Goal: Information Seeking & Learning: Learn about a topic

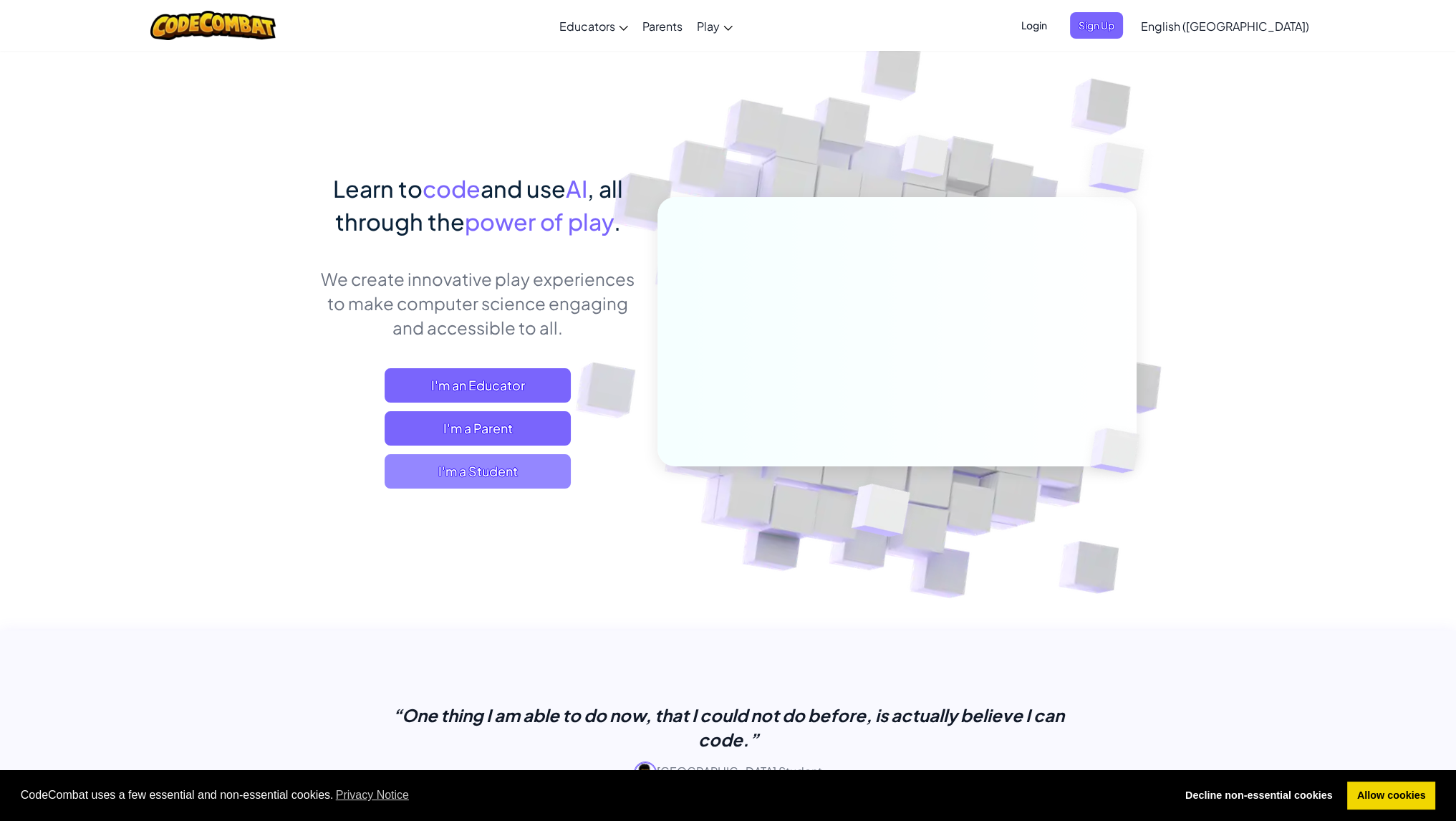
click at [535, 465] on span "I'm a Student" at bounding box center [477, 471] width 186 height 34
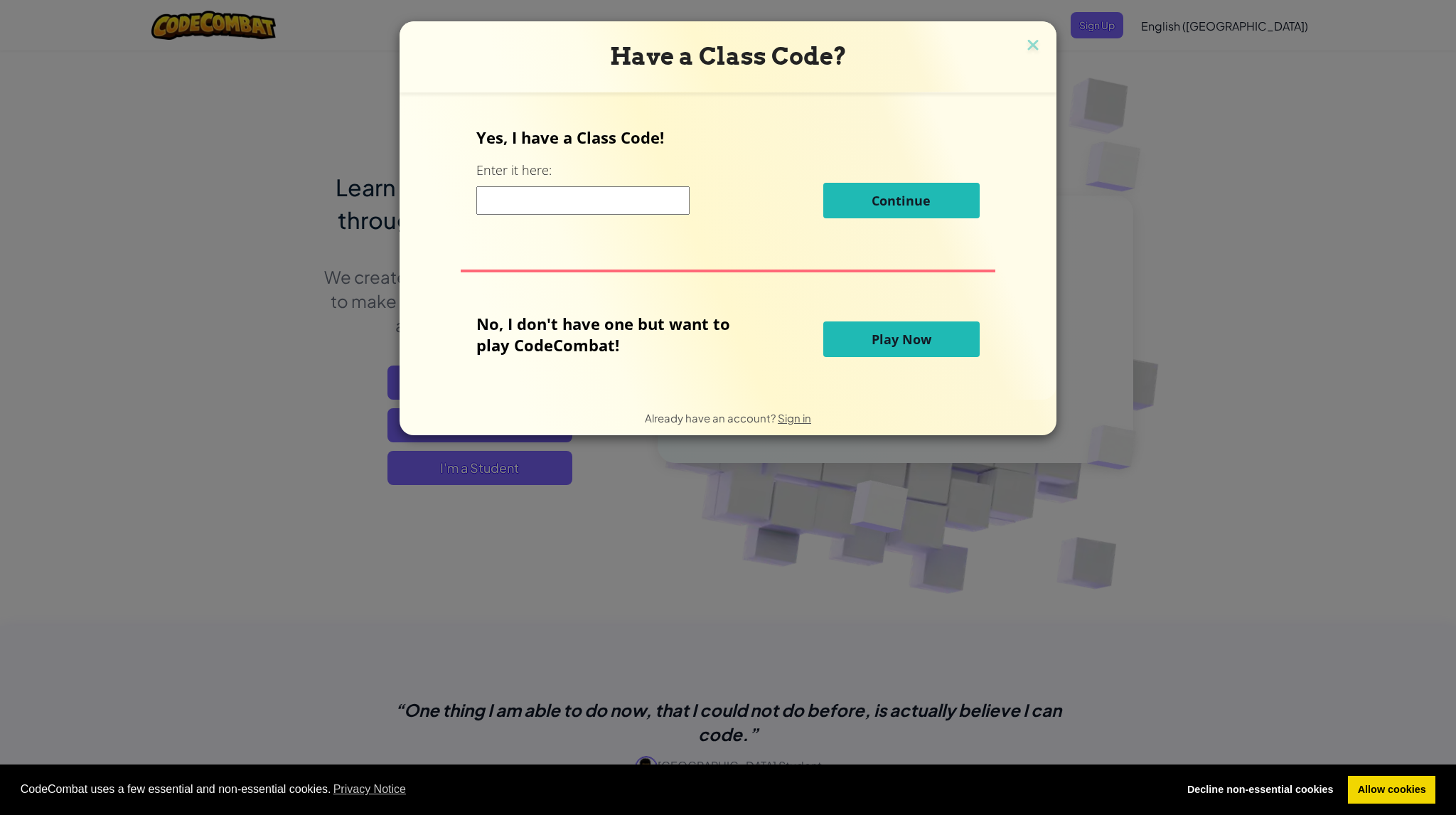
click at [852, 346] on button "Play Now" at bounding box center [902, 339] width 157 height 35
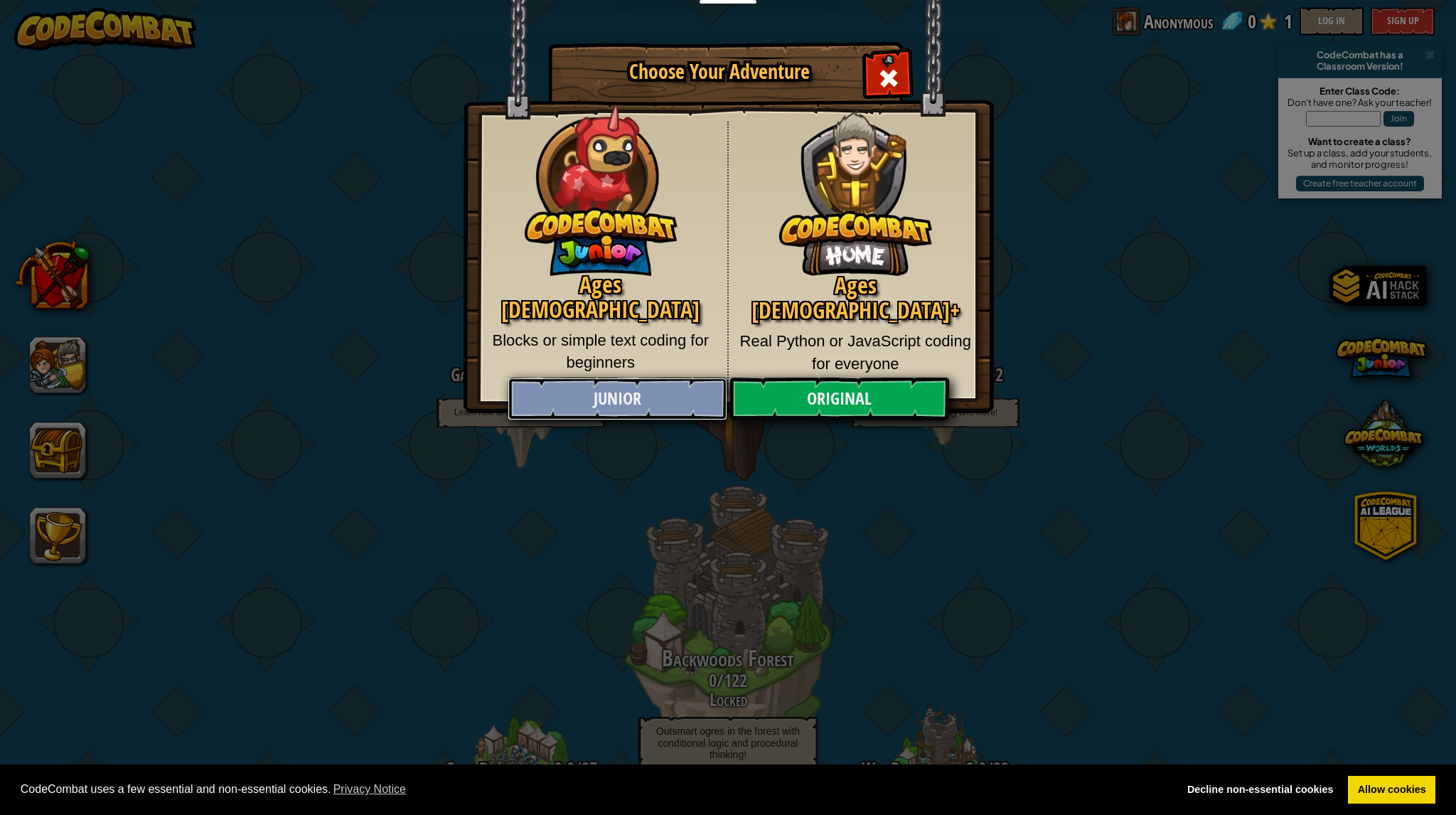
click at [698, 393] on link "Junior" at bounding box center [617, 399] width 219 height 43
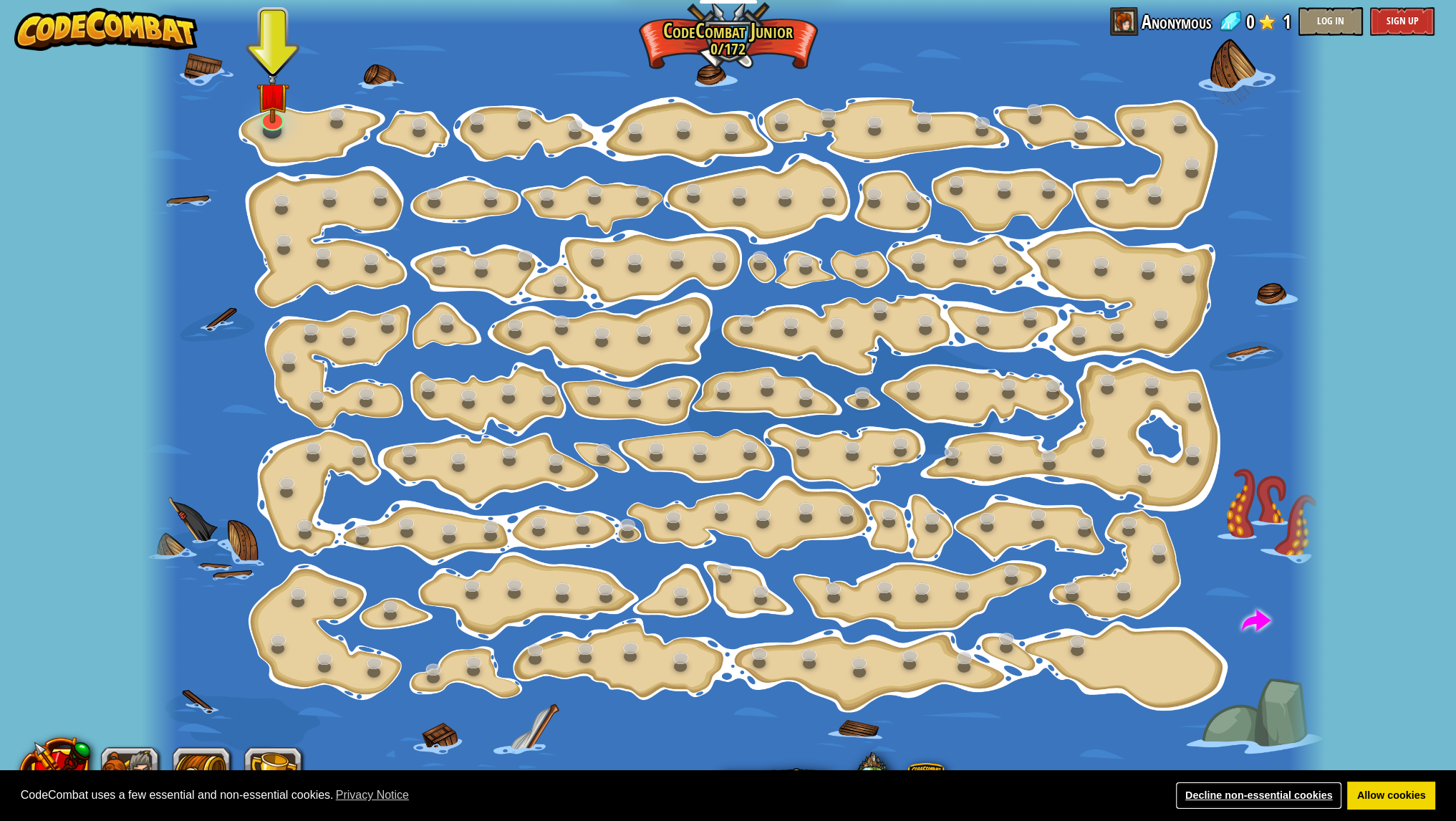
click at [1326, 803] on link "Decline non-essential cookies" at bounding box center [1258, 796] width 167 height 29
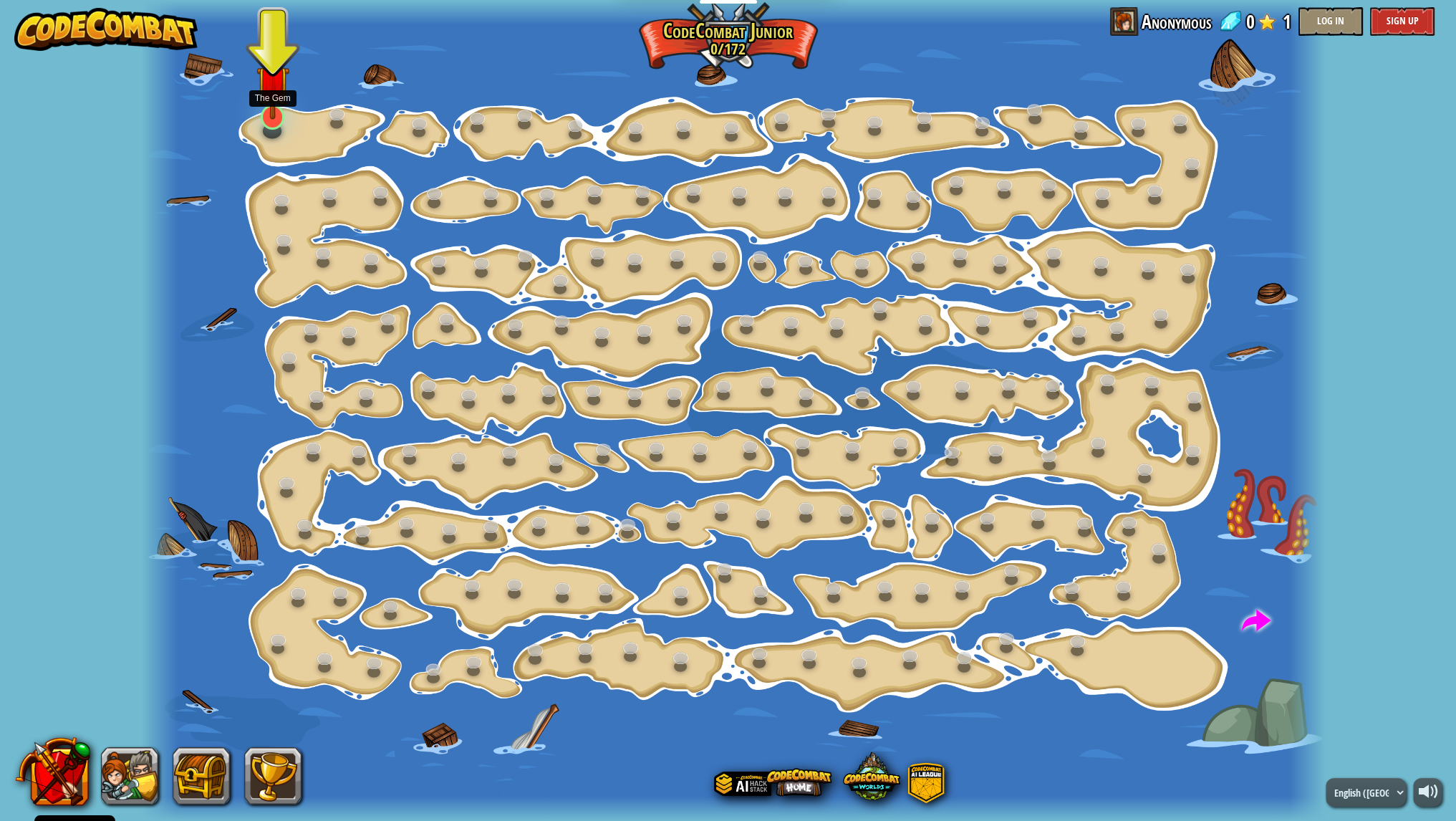
click at [278, 116] on img at bounding box center [273, 82] width 33 height 76
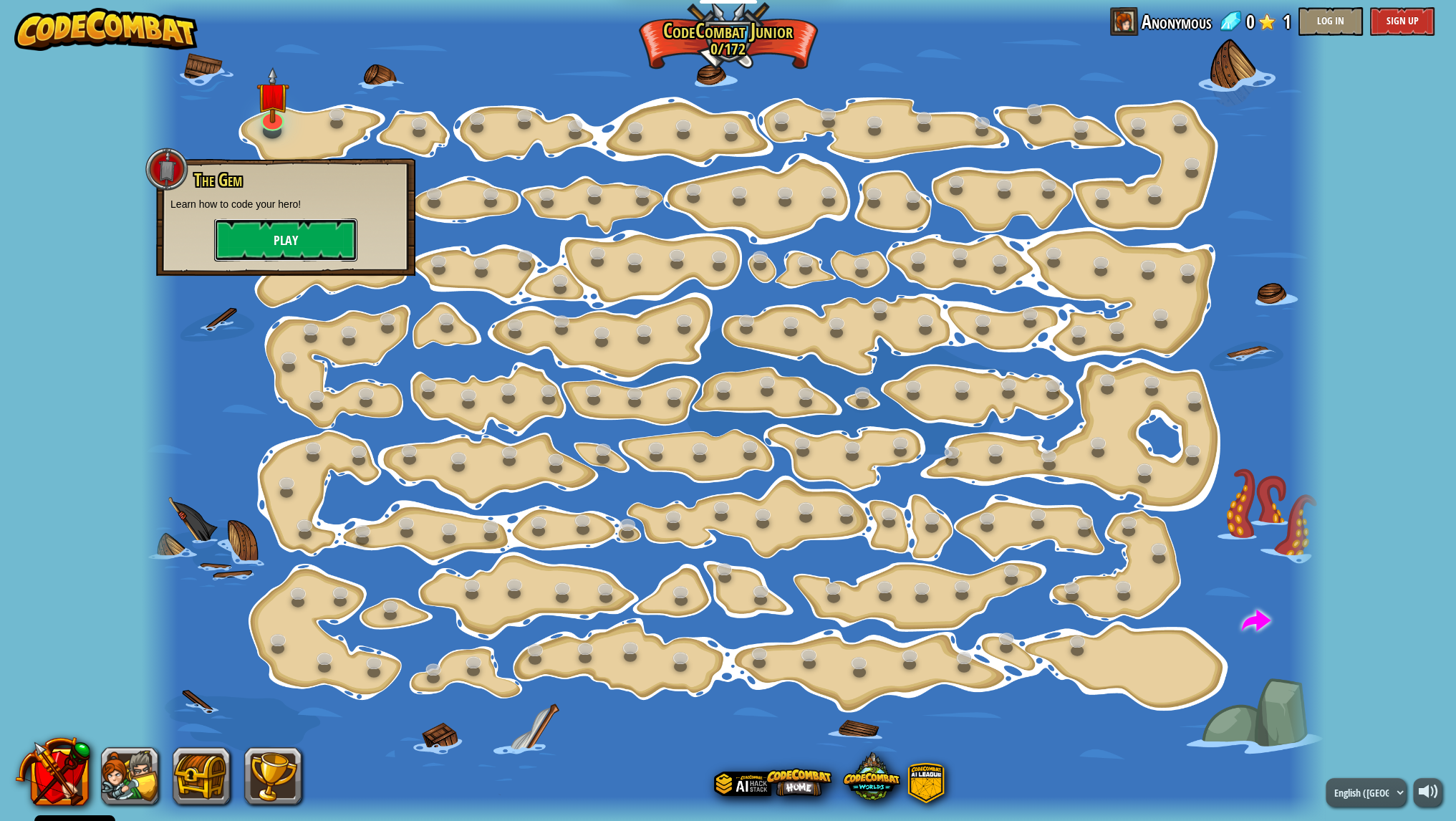
click at [324, 247] on button "Play" at bounding box center [285, 240] width 143 height 43
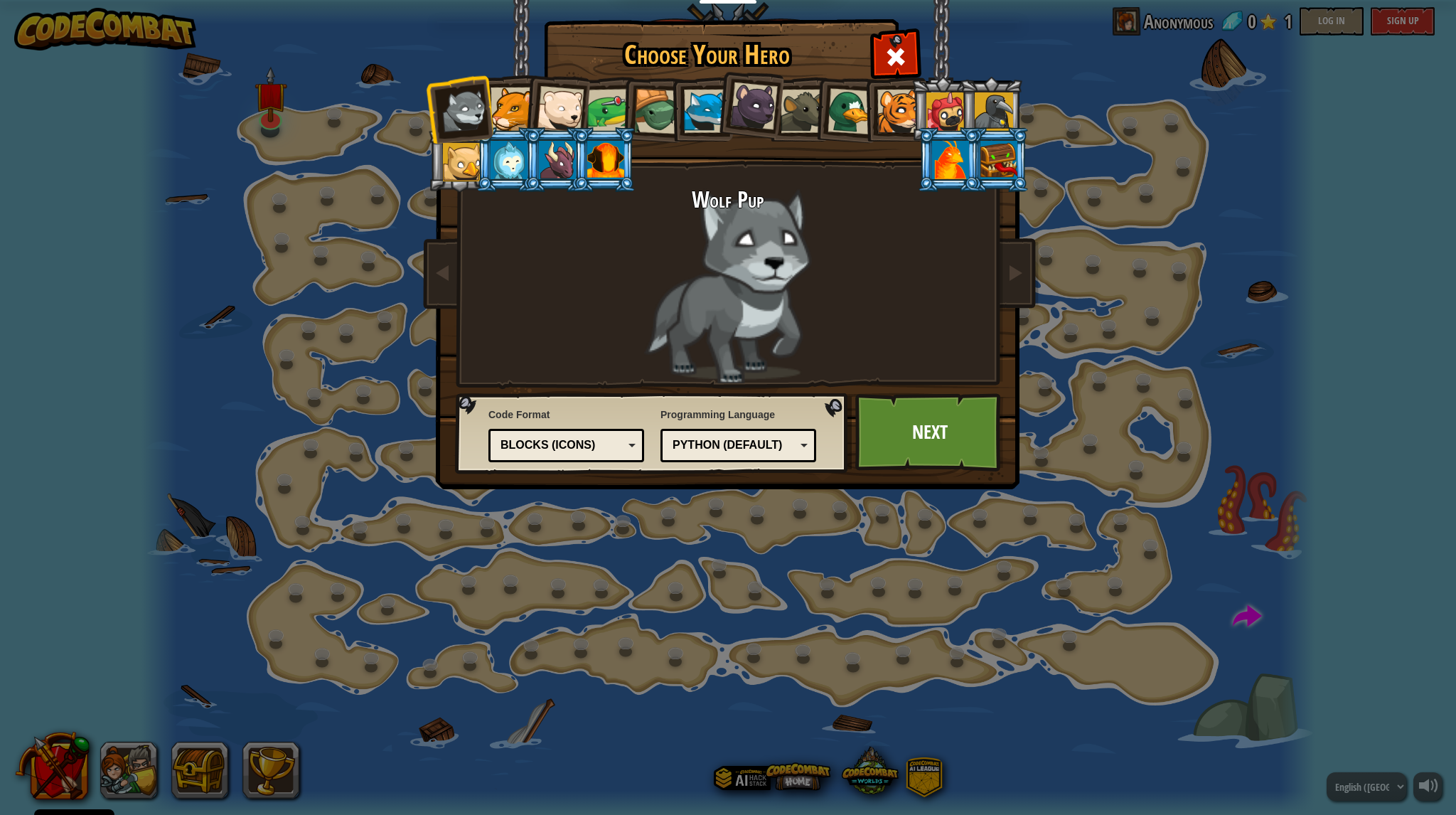
click at [612, 441] on div "Blocks (Icons)" at bounding box center [562, 446] width 123 height 16
click at [610, 451] on div "Blocks and code" at bounding box center [562, 446] width 123 height 16
click at [587, 444] on div "Blocks" at bounding box center [562, 446] width 123 height 16
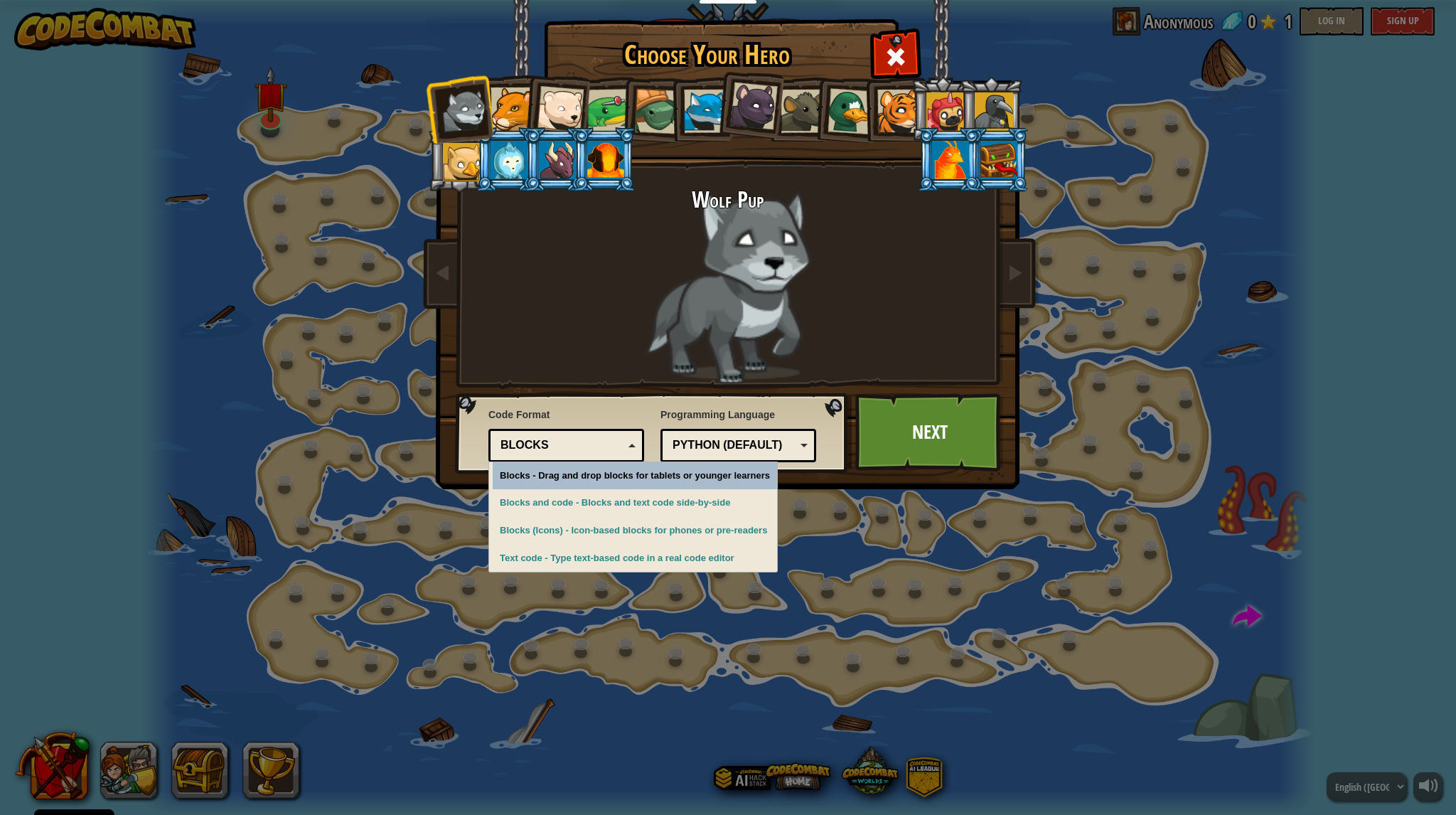
click at [587, 444] on div "Blocks" at bounding box center [562, 446] width 123 height 16
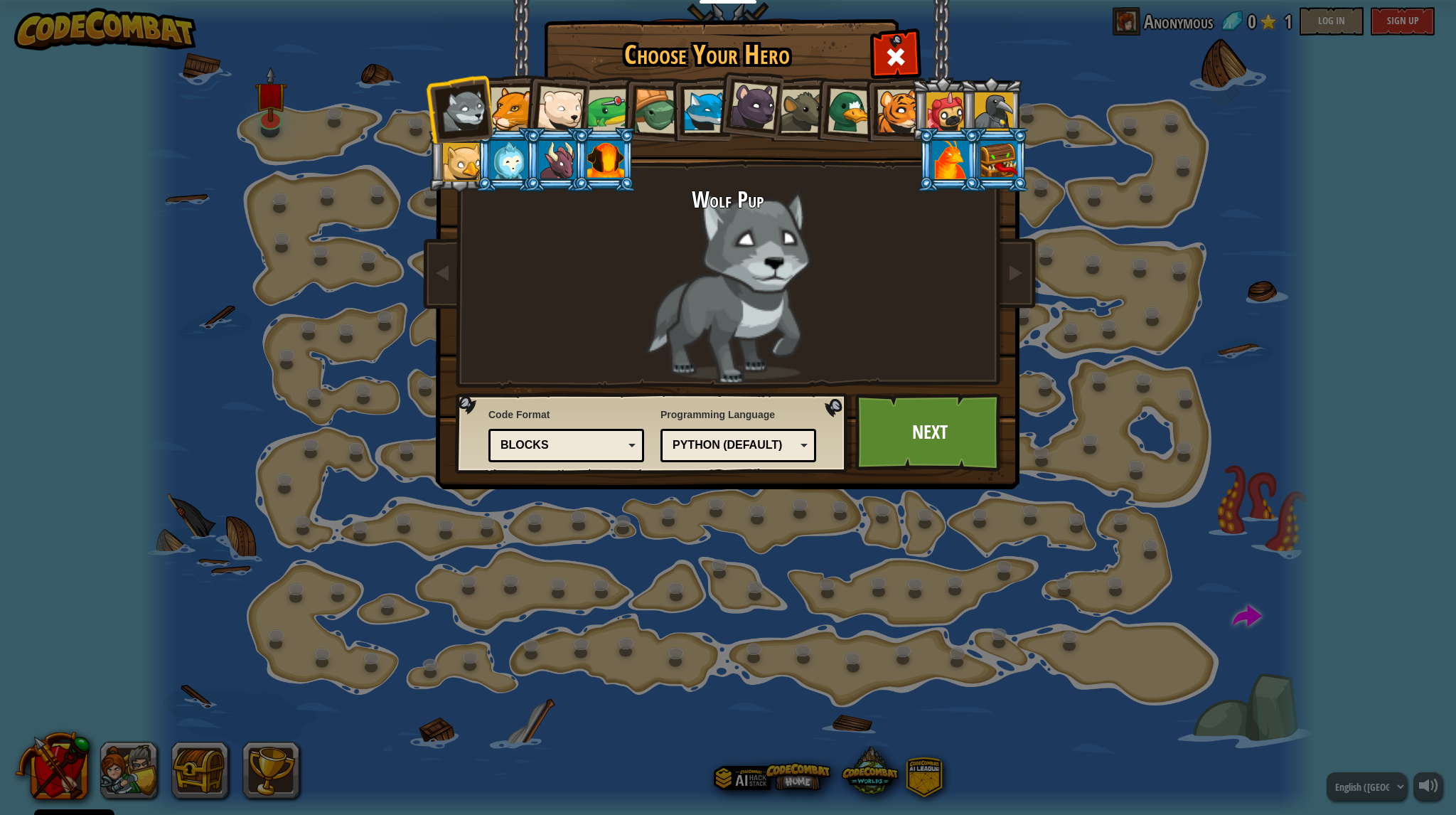
click at [548, 156] on div at bounding box center [557, 160] width 37 height 38
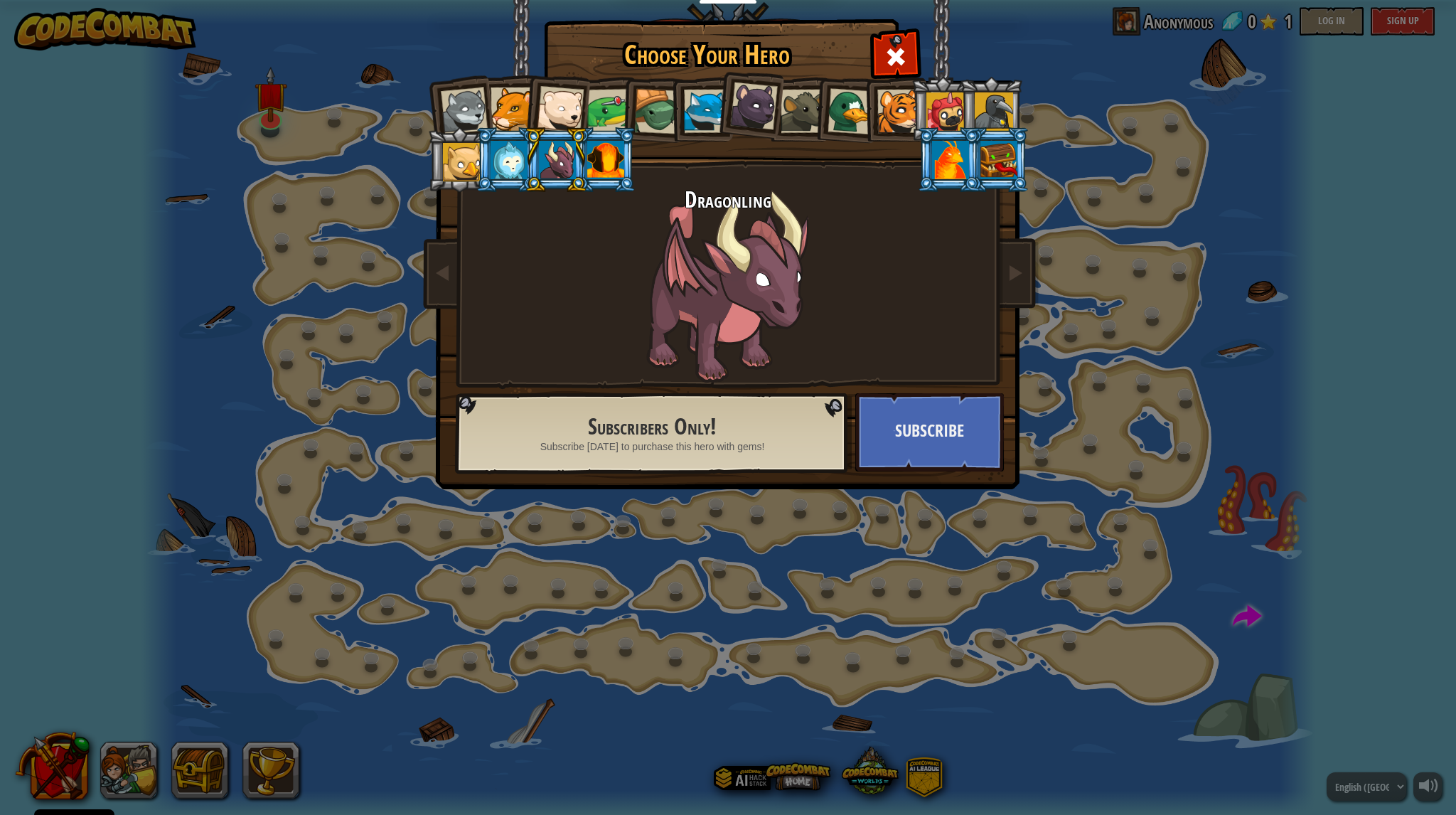
click at [512, 153] on div at bounding box center [509, 160] width 37 height 38
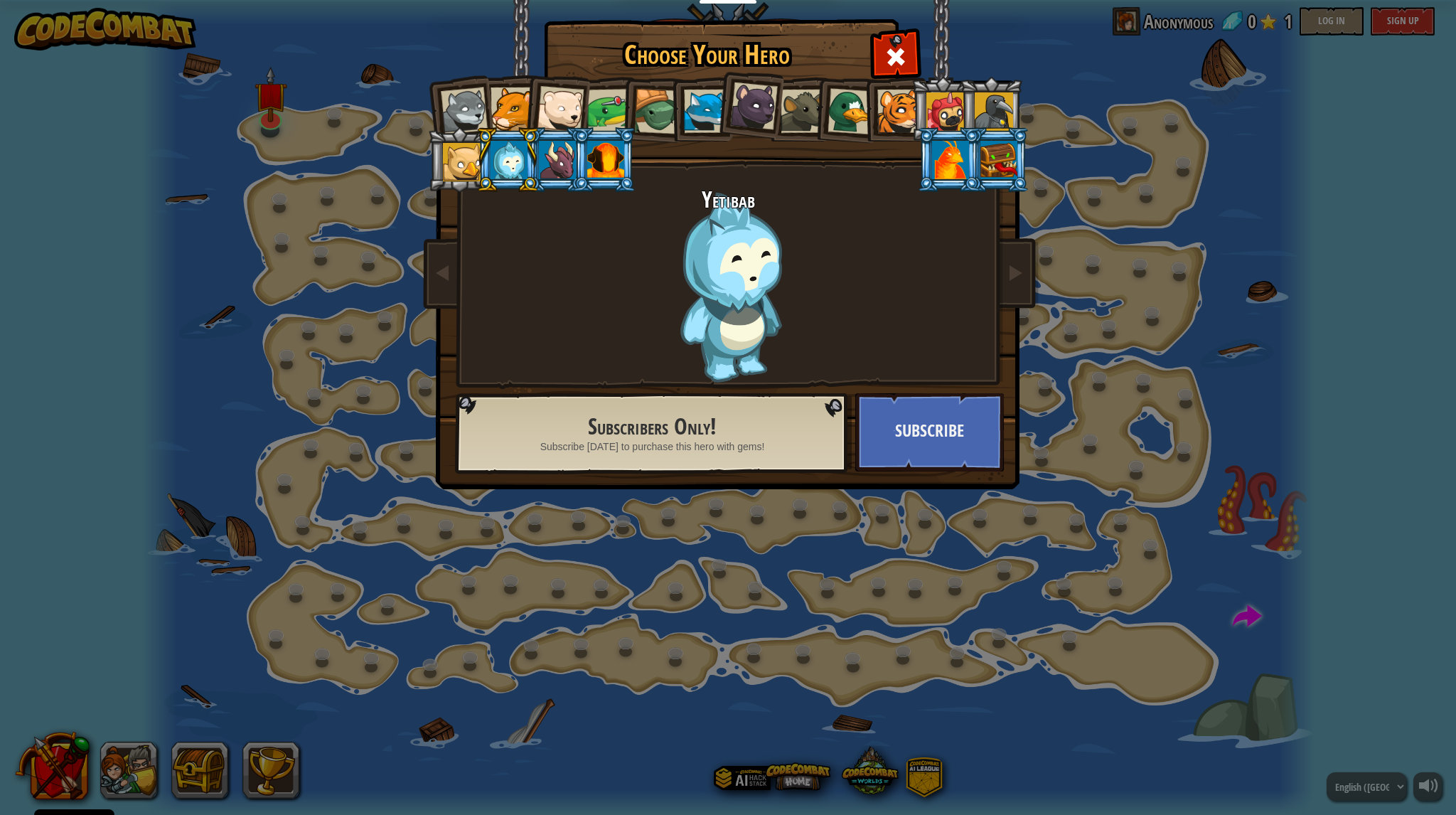
click at [509, 110] on div at bounding box center [512, 109] width 43 height 43
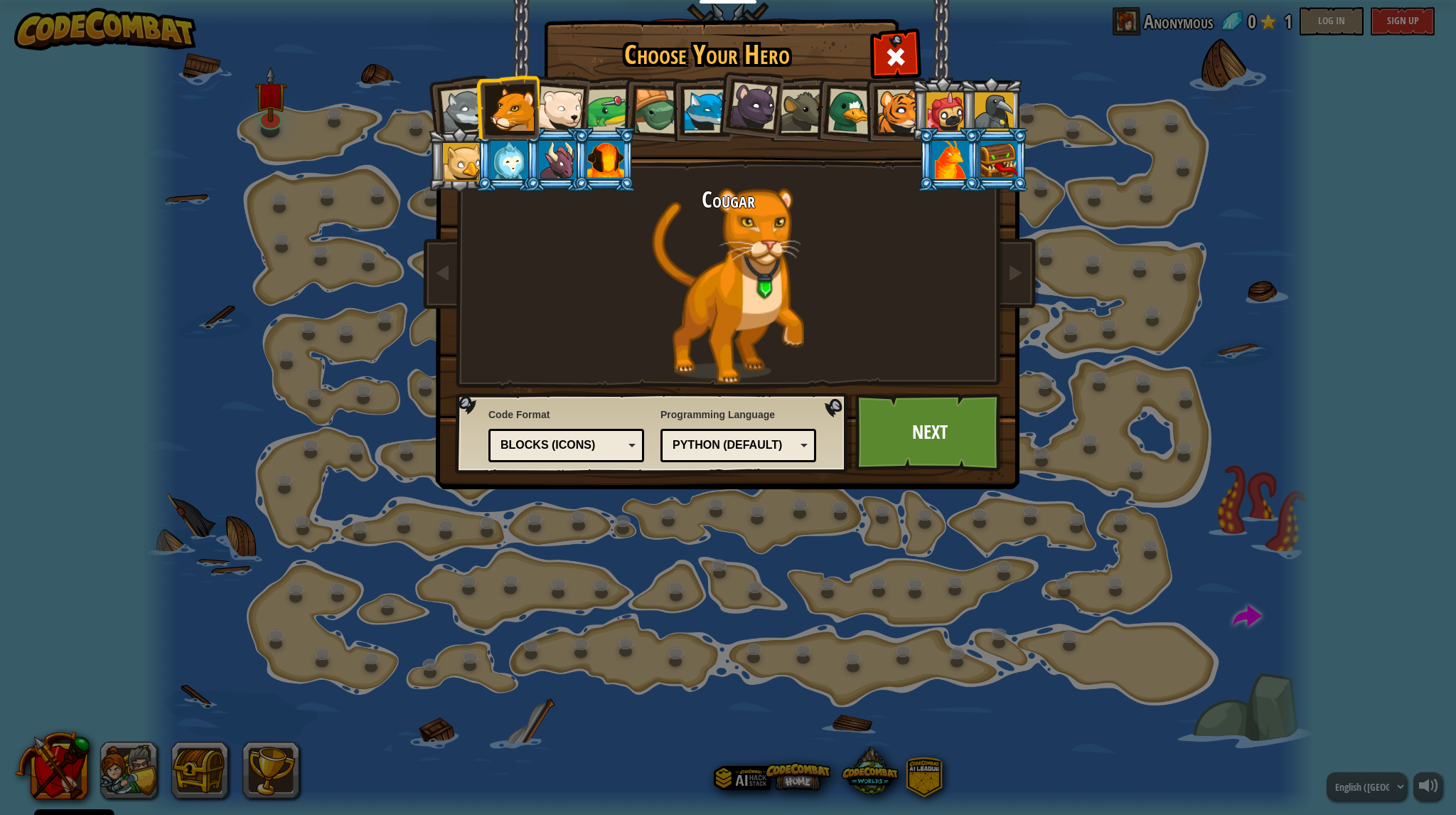
click at [579, 113] on div at bounding box center [560, 110] width 47 height 47
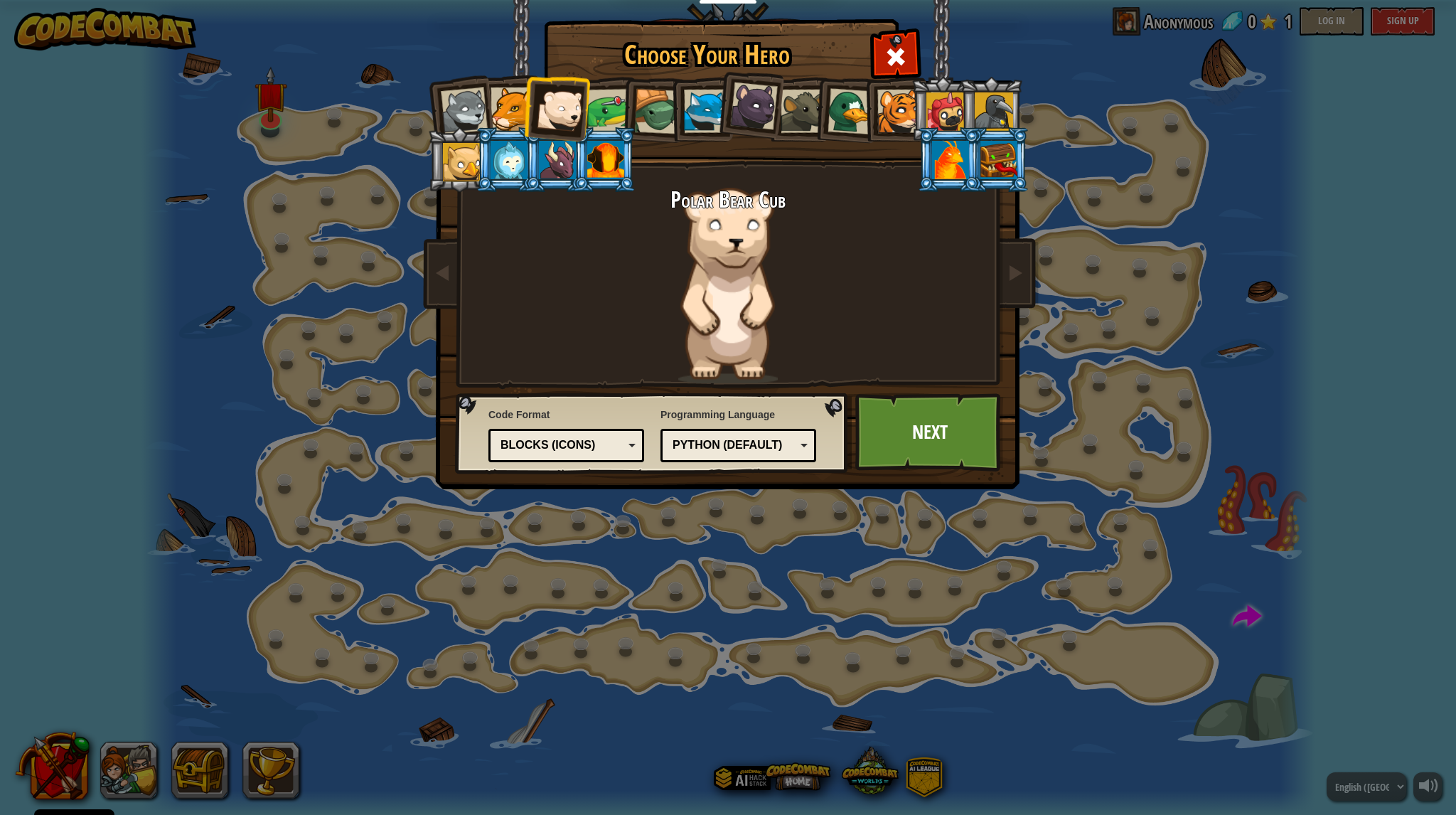
click at [682, 117] on li at bounding box center [701, 109] width 64 height 65
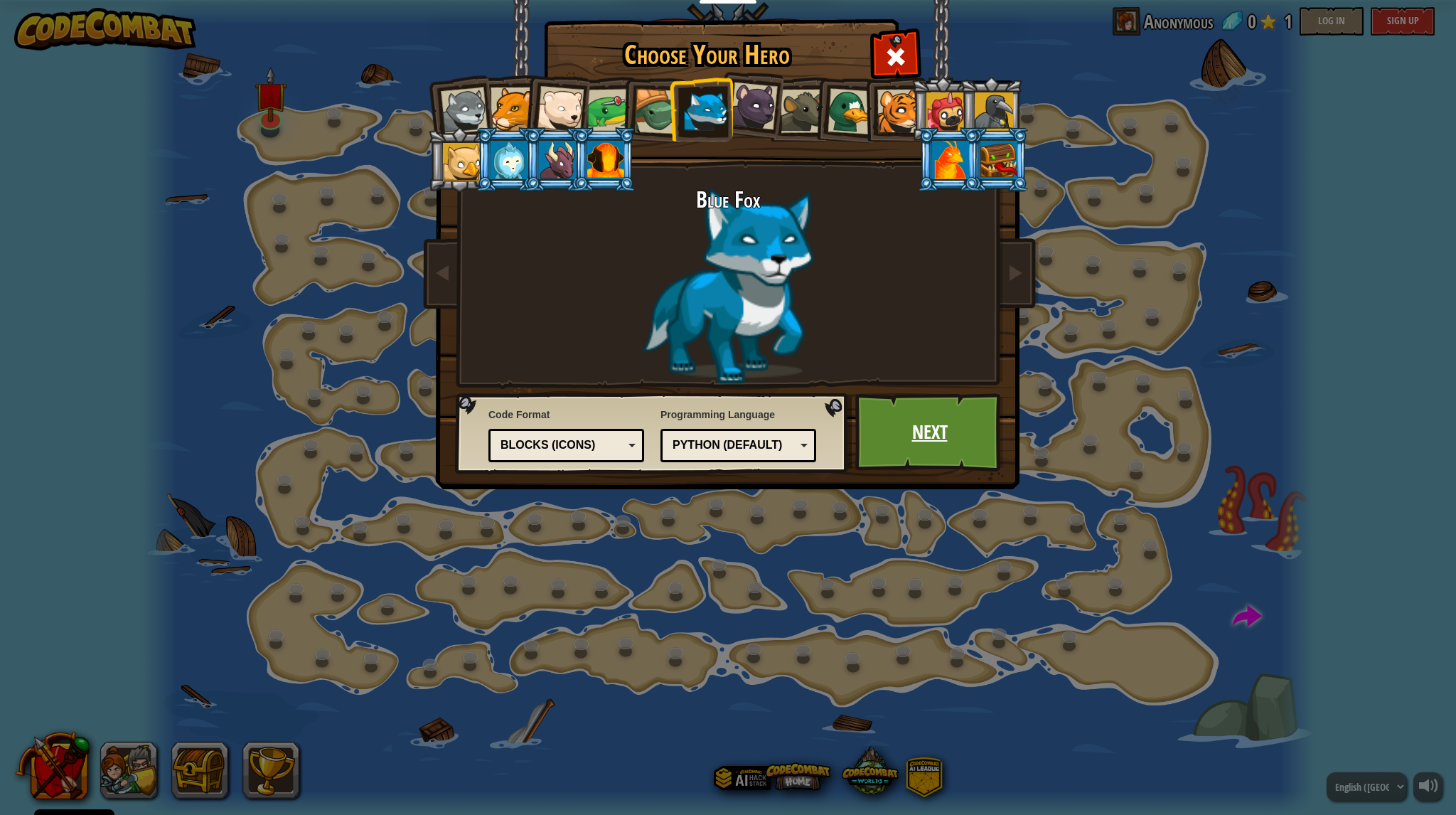
click at [896, 424] on link "Next" at bounding box center [929, 433] width 149 height 78
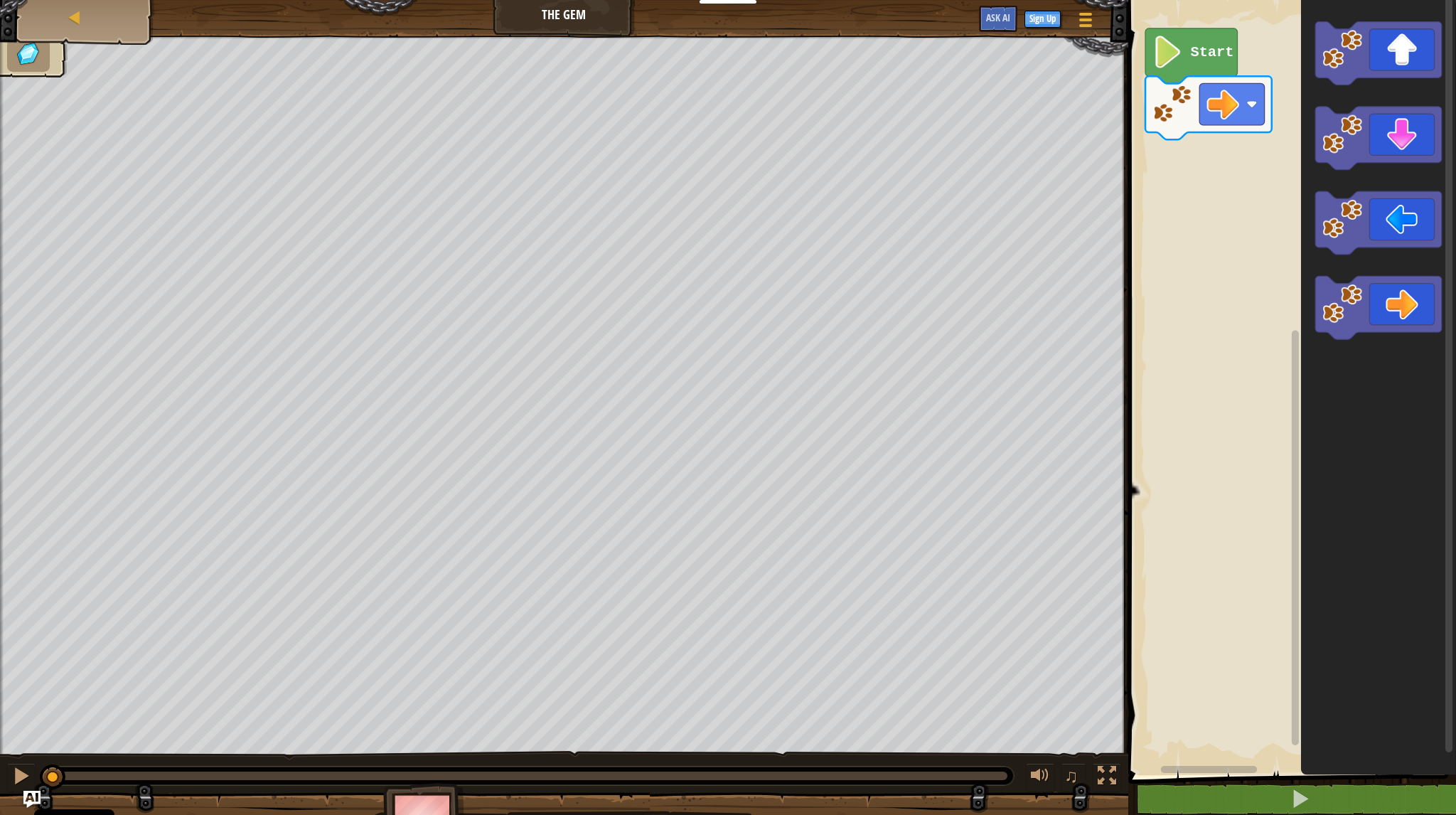
click at [1206, 45] on text "Start" at bounding box center [1212, 52] width 43 height 16
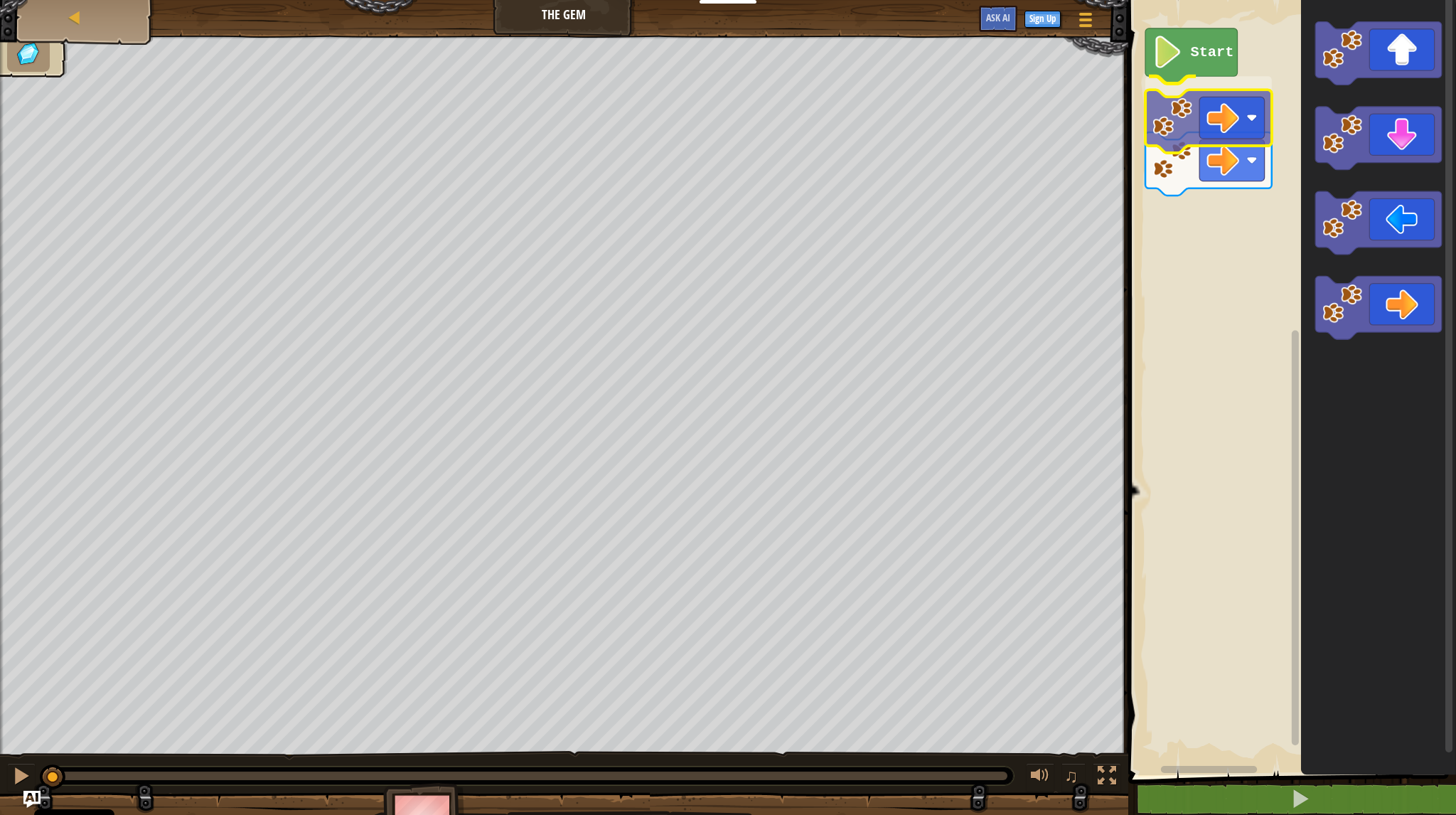
click at [1203, 115] on div "Start" at bounding box center [1291, 384] width 332 height 783
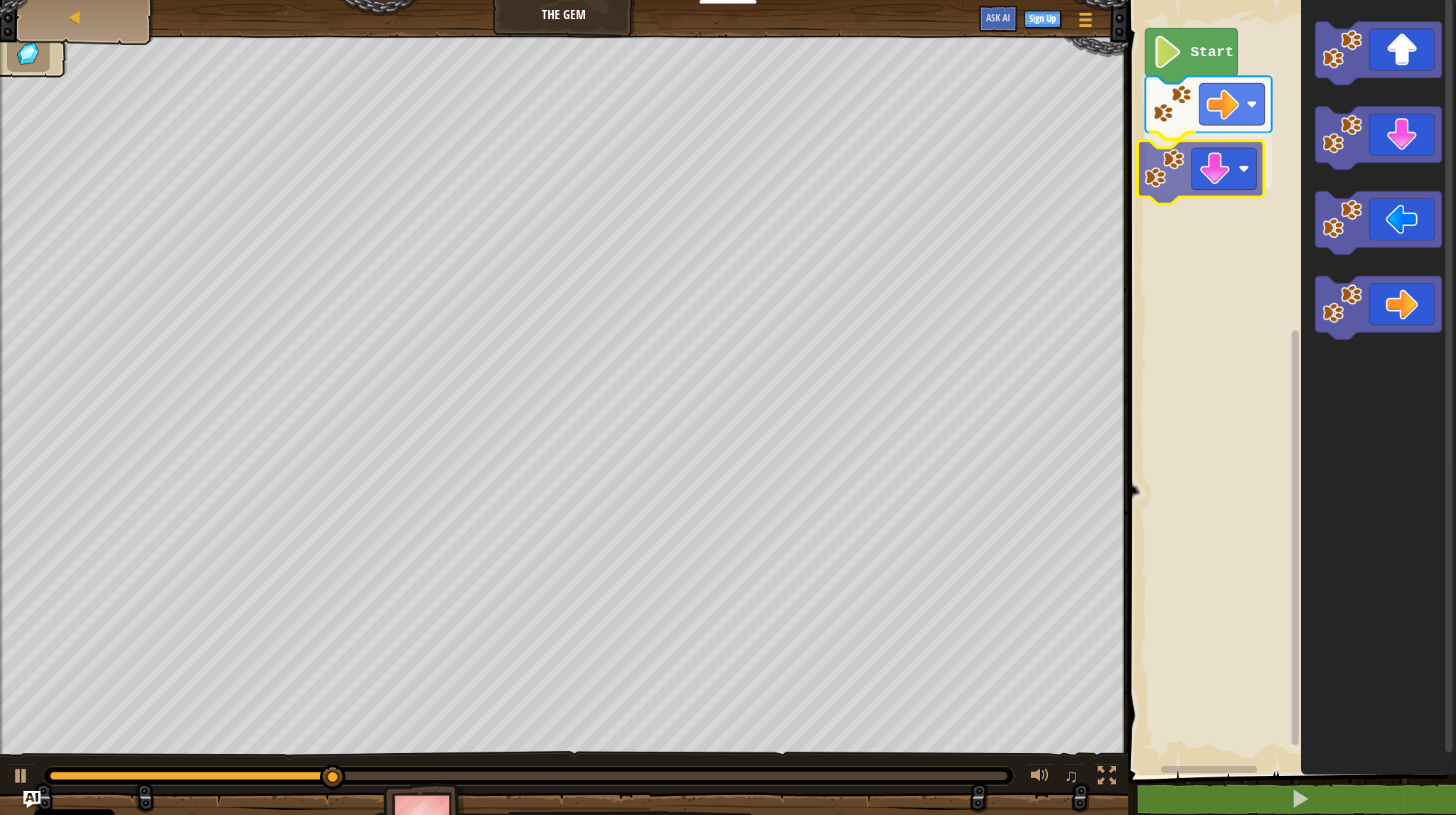
click at [1217, 179] on div "Start" at bounding box center [1291, 384] width 332 height 783
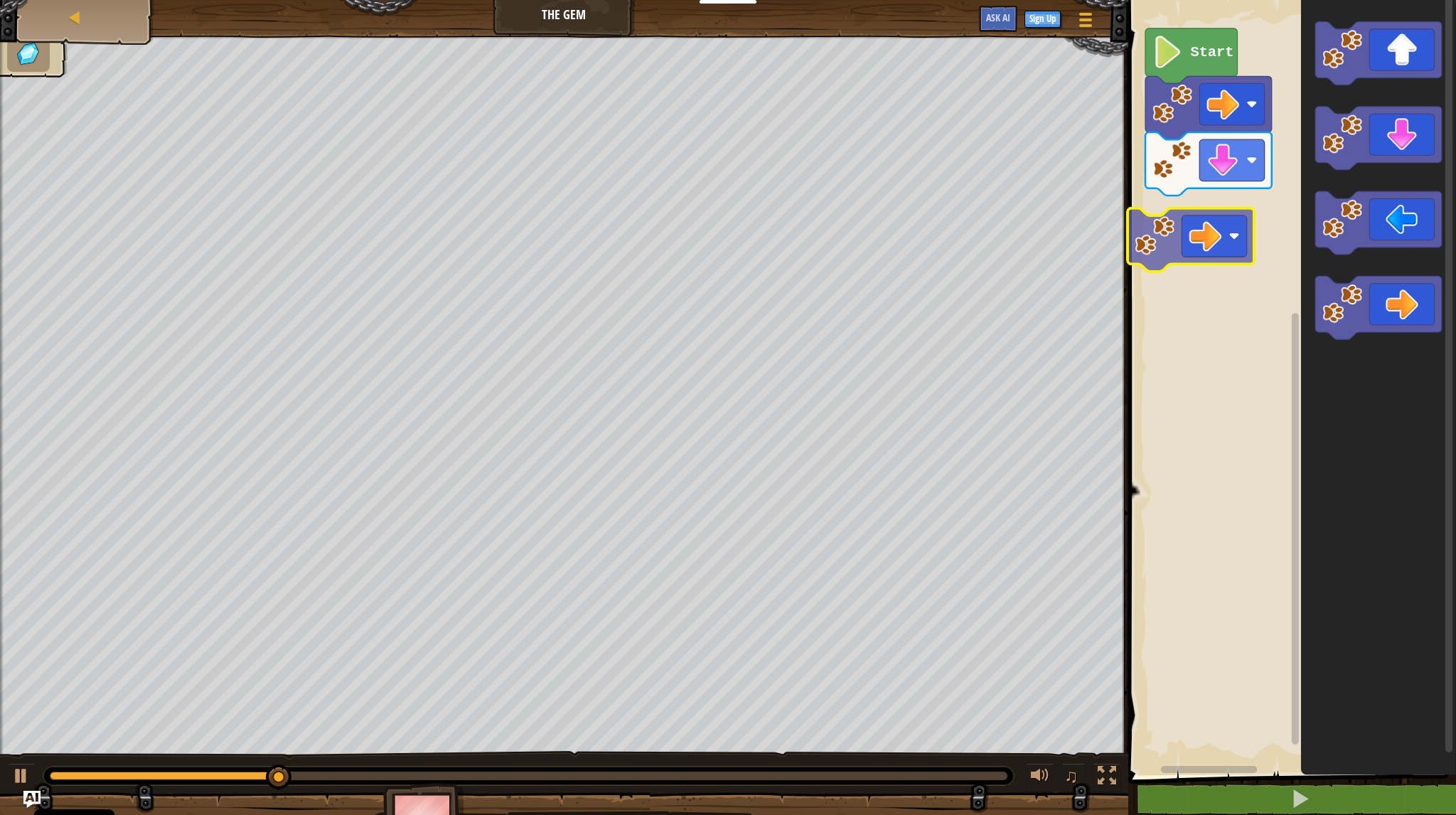
click at [1176, 224] on div "Start" at bounding box center [1291, 384] width 332 height 783
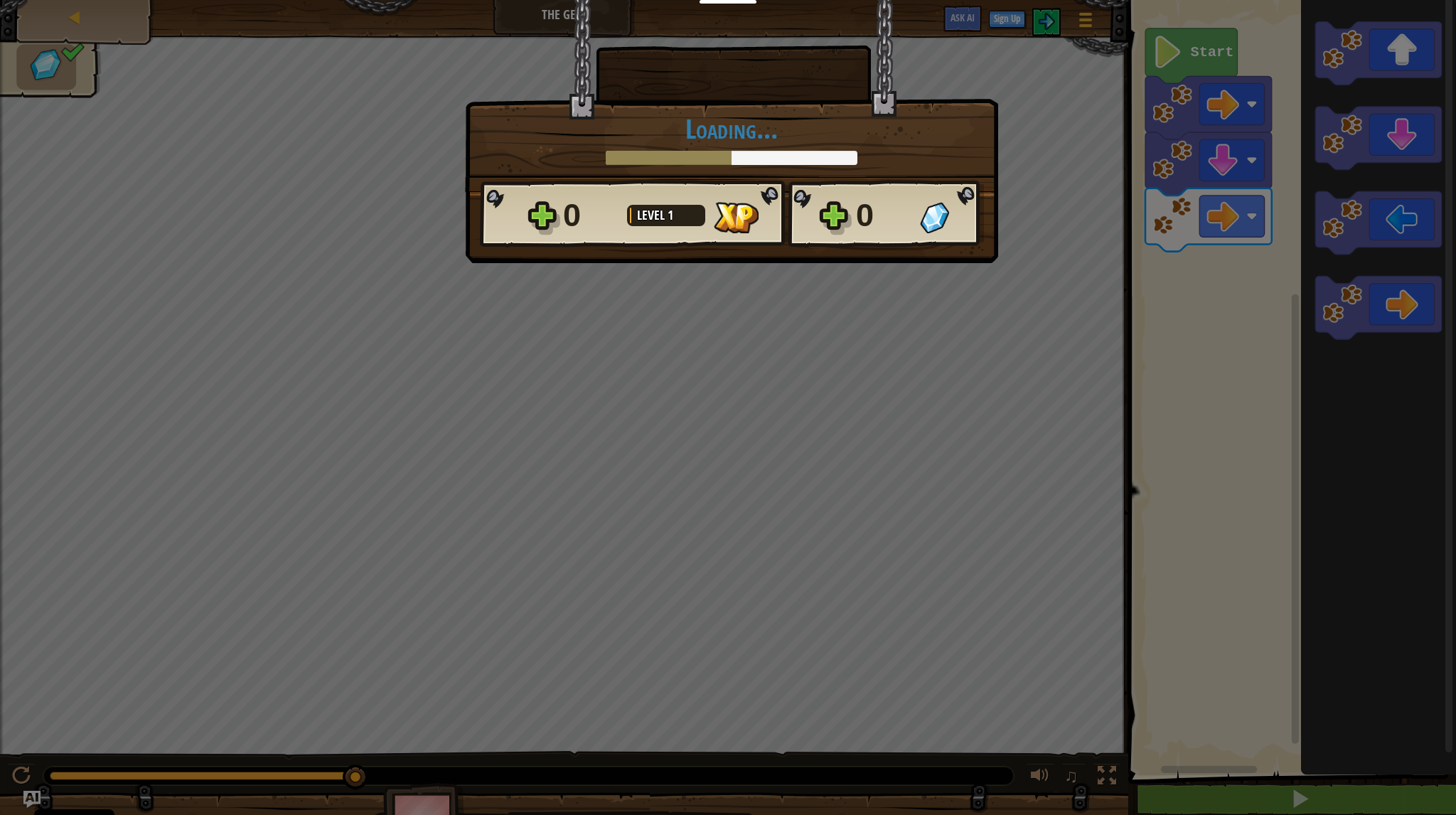
click at [1166, 394] on div "× How fun was this level? Loading... Reticulating Splines... Loading... 0 Level…" at bounding box center [728, 408] width 1456 height 815
click at [1167, 387] on div "× How fun was this level? Loading... Reticulating Splines... Loading... 0 Level…" at bounding box center [728, 408] width 1456 height 815
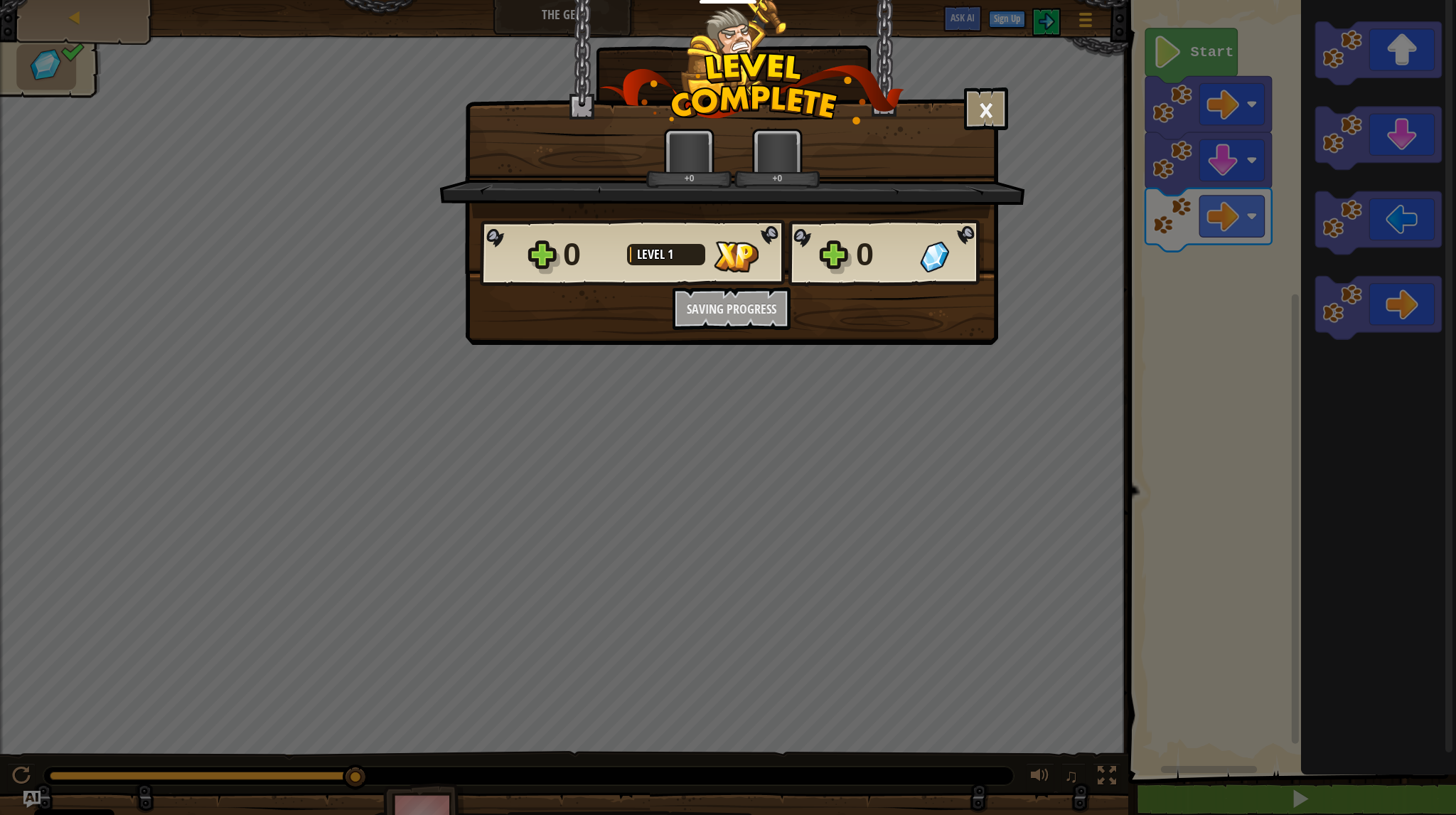
click at [1197, 218] on div "× How fun was this level? +0 +0 Reticulating Splines... 0 Level 1 0 Want to sav…" at bounding box center [728, 408] width 1456 height 815
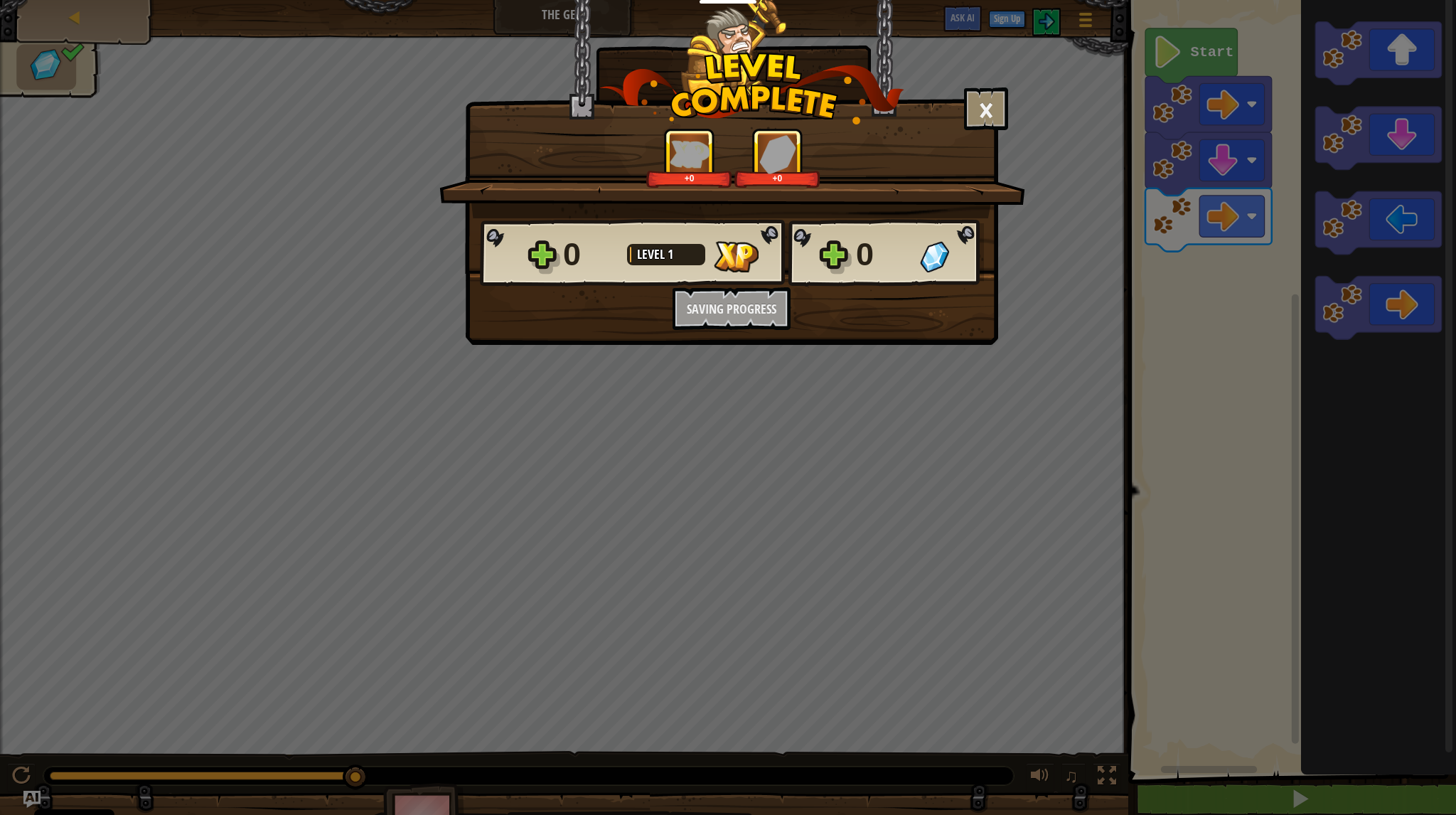
click at [1172, 233] on div "× How fun was this level? +0 +0 Reticulating Splines... 0 Level 1 0 Want to sav…" at bounding box center [728, 408] width 1456 height 815
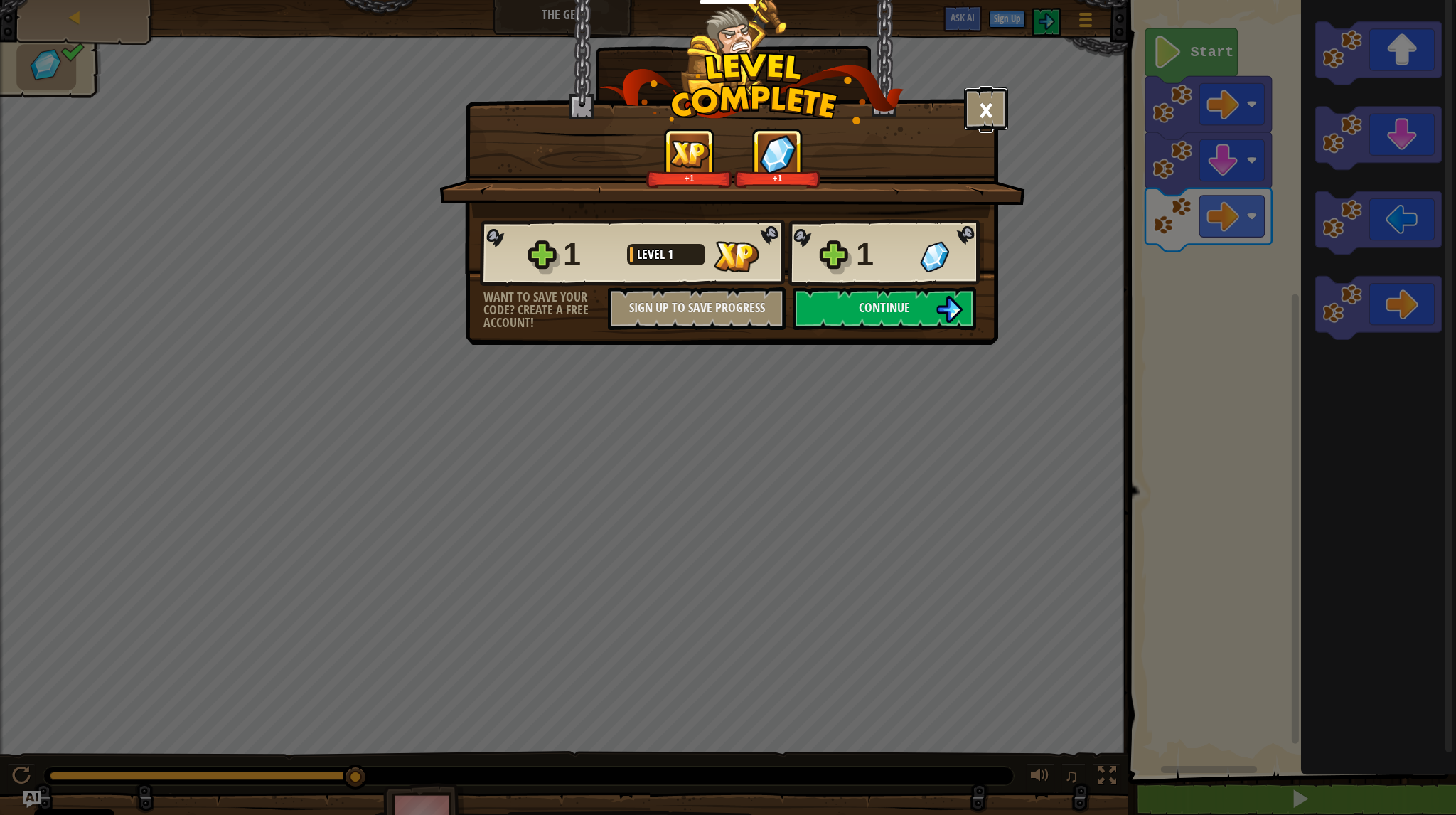
click at [976, 120] on button "×" at bounding box center [986, 109] width 44 height 43
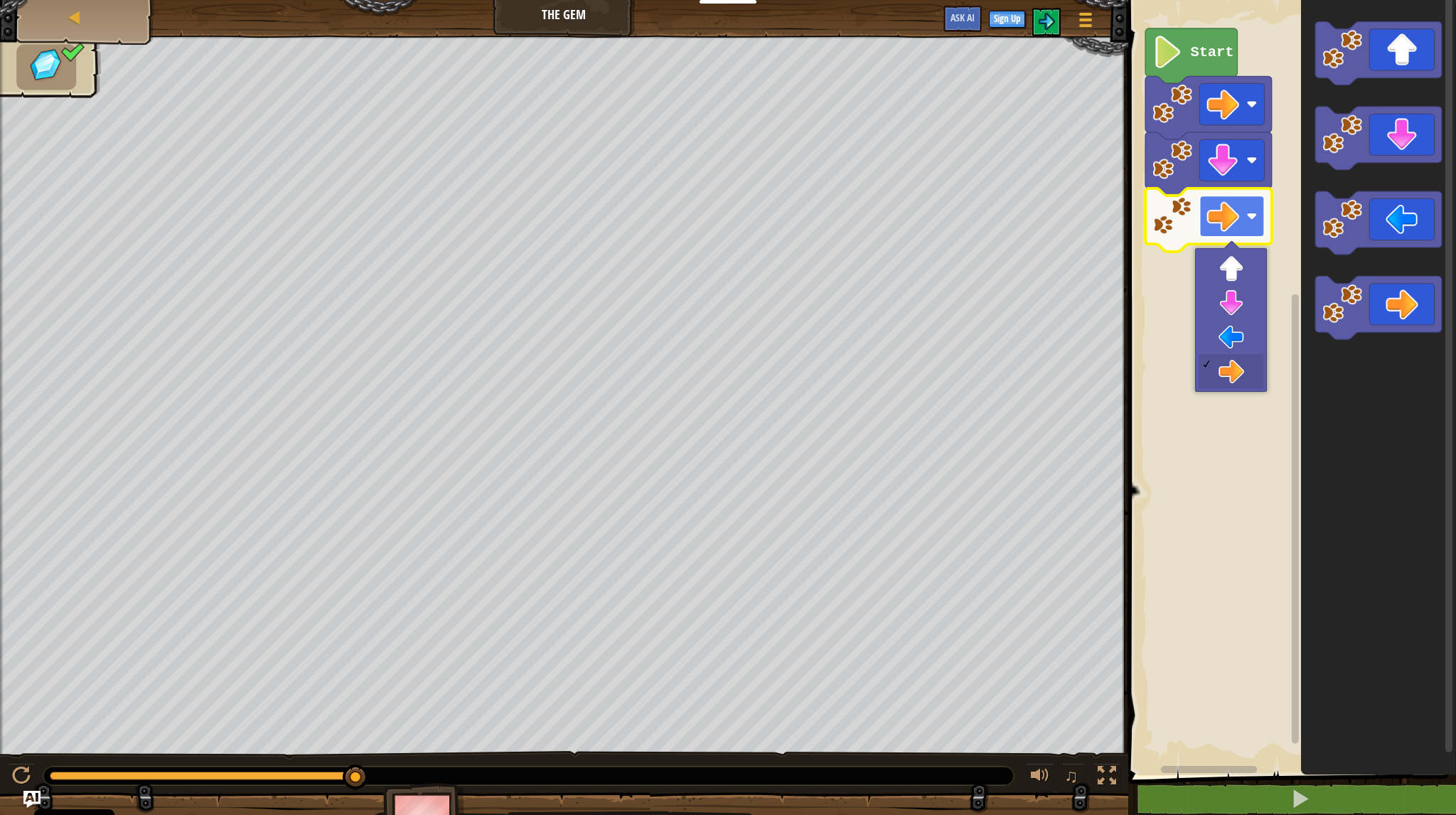
click at [1248, 218] on image "Blockly Workspace" at bounding box center [1252, 216] width 11 height 11
click at [1177, 209] on image "Blockly Workspace" at bounding box center [1172, 216] width 40 height 40
click at [1182, 79] on icon "Blockly Workspace" at bounding box center [1191, 56] width 92 height 54
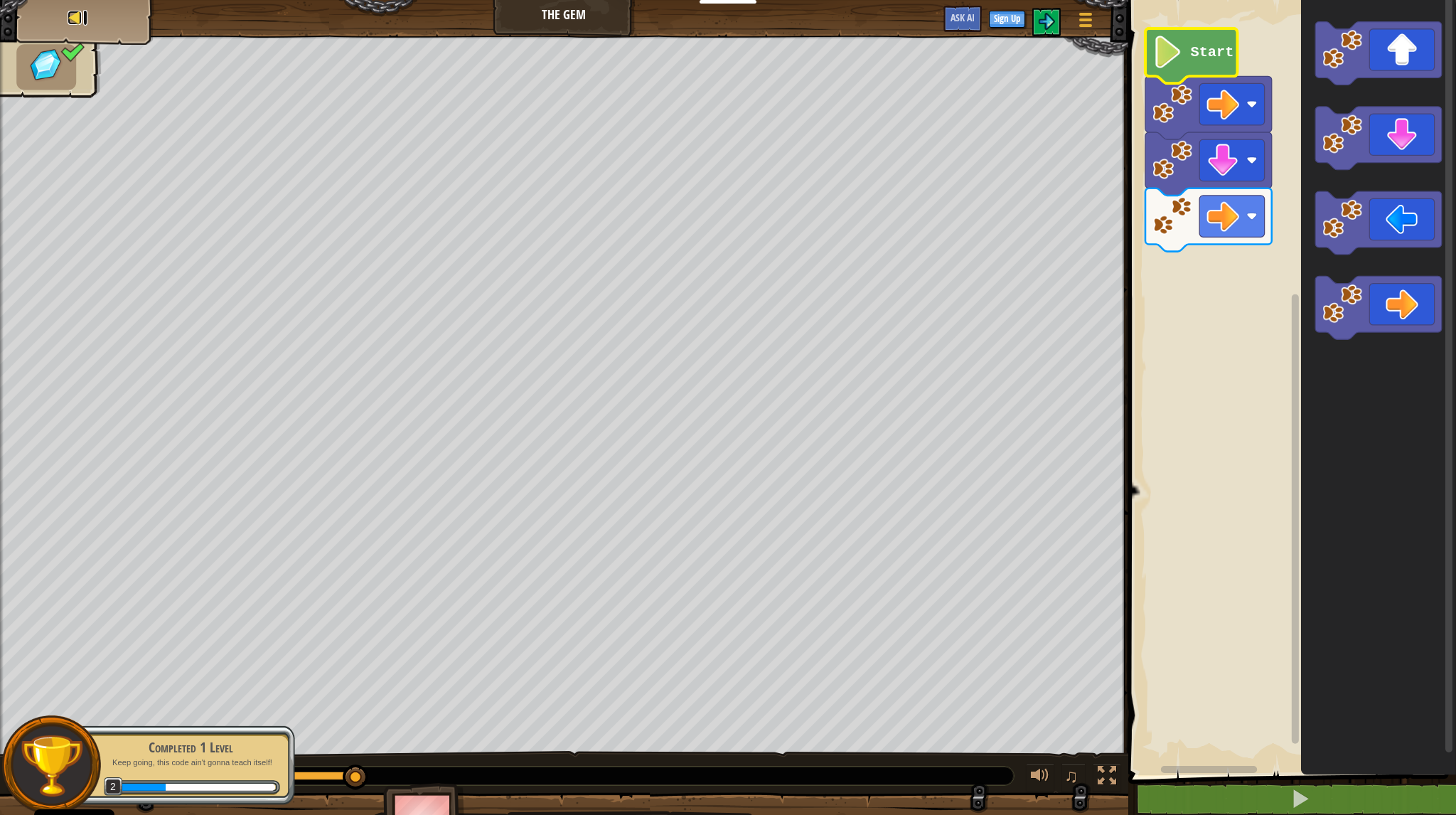
click at [80, 17] on div at bounding box center [74, 18] width 14 height 14
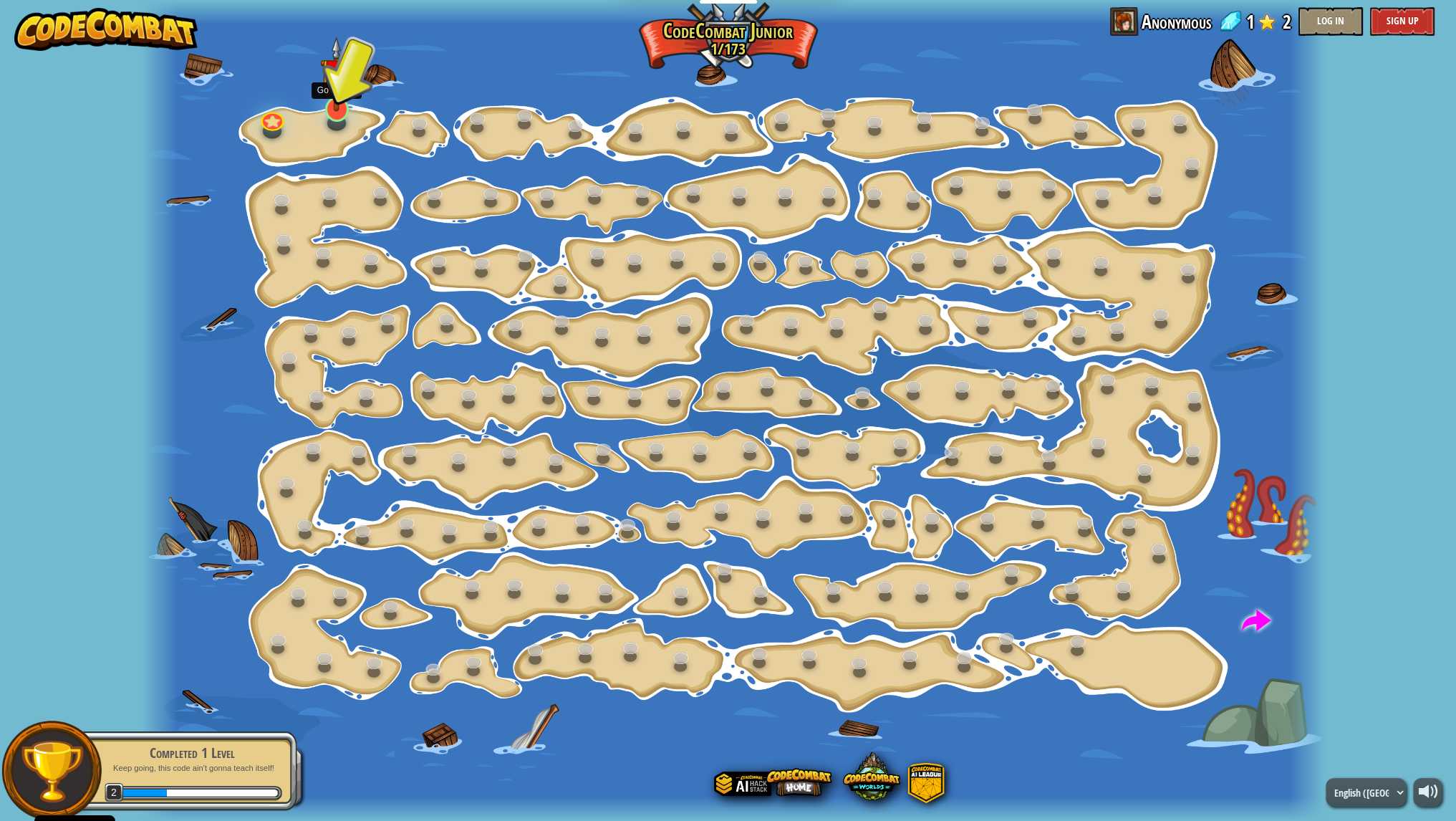
click at [339, 110] on img at bounding box center [336, 74] width 33 height 76
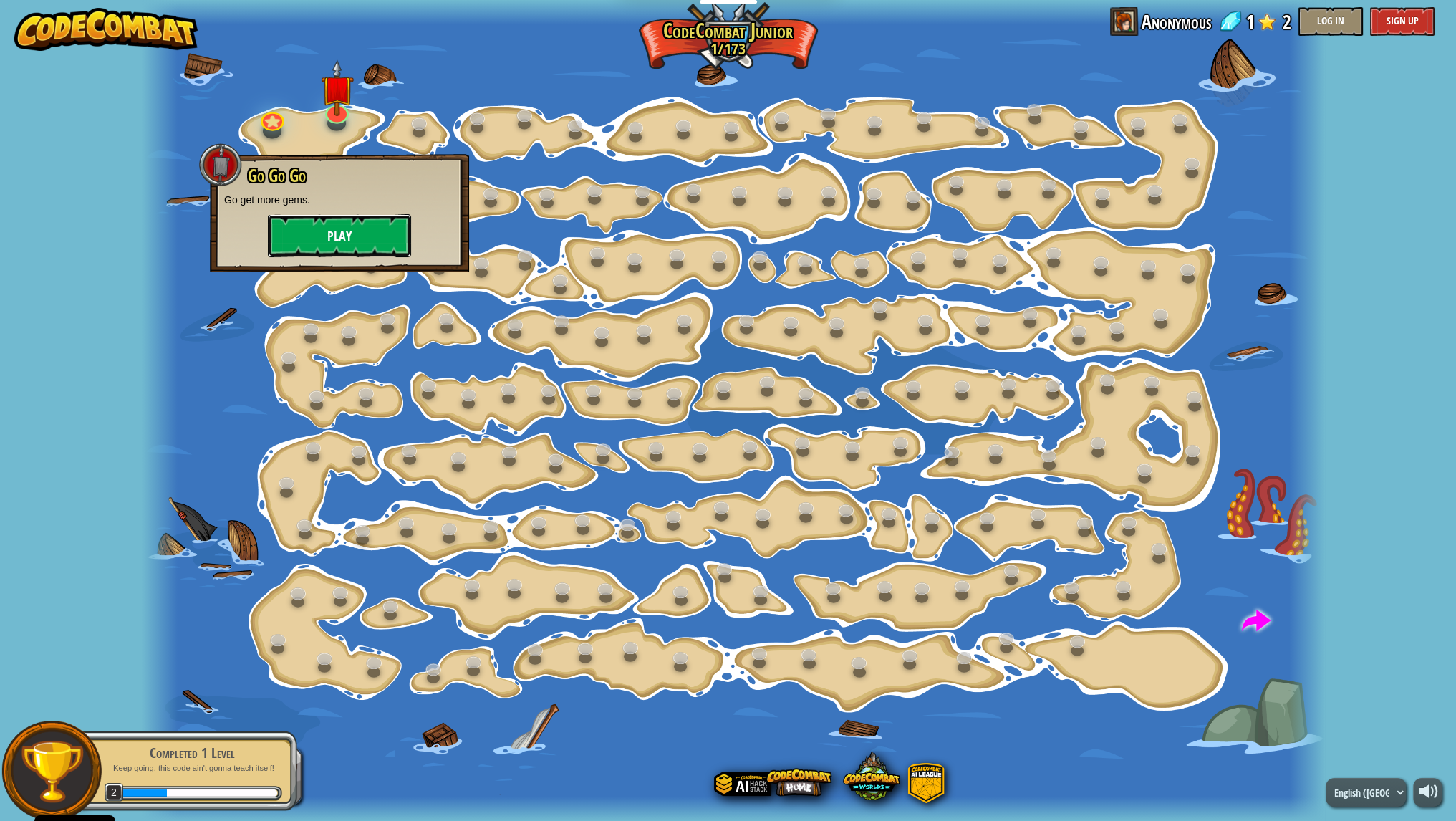
click at [376, 233] on button "Play" at bounding box center [339, 236] width 143 height 43
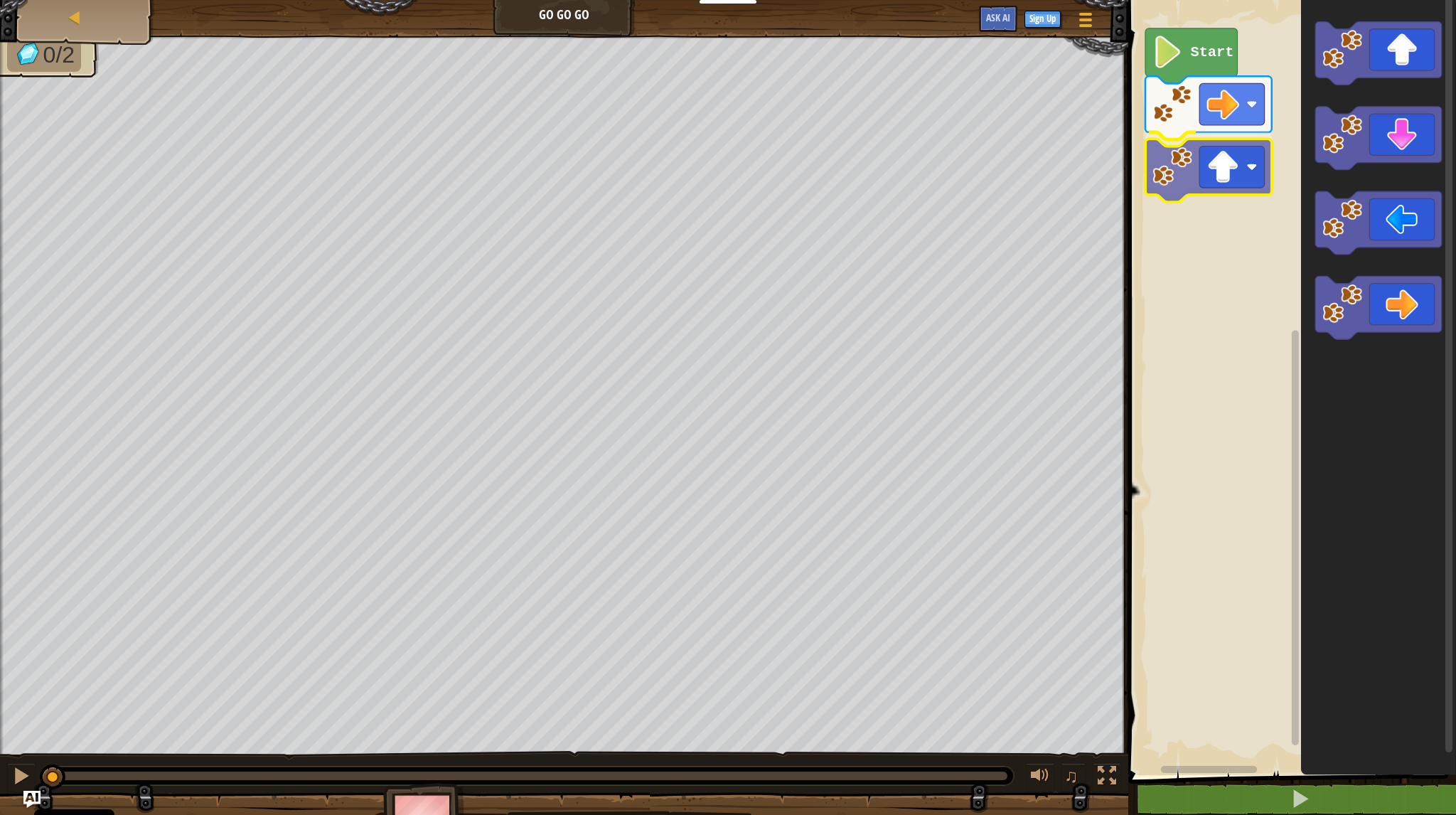
click at [1238, 193] on div "Start" at bounding box center [1291, 384] width 332 height 783
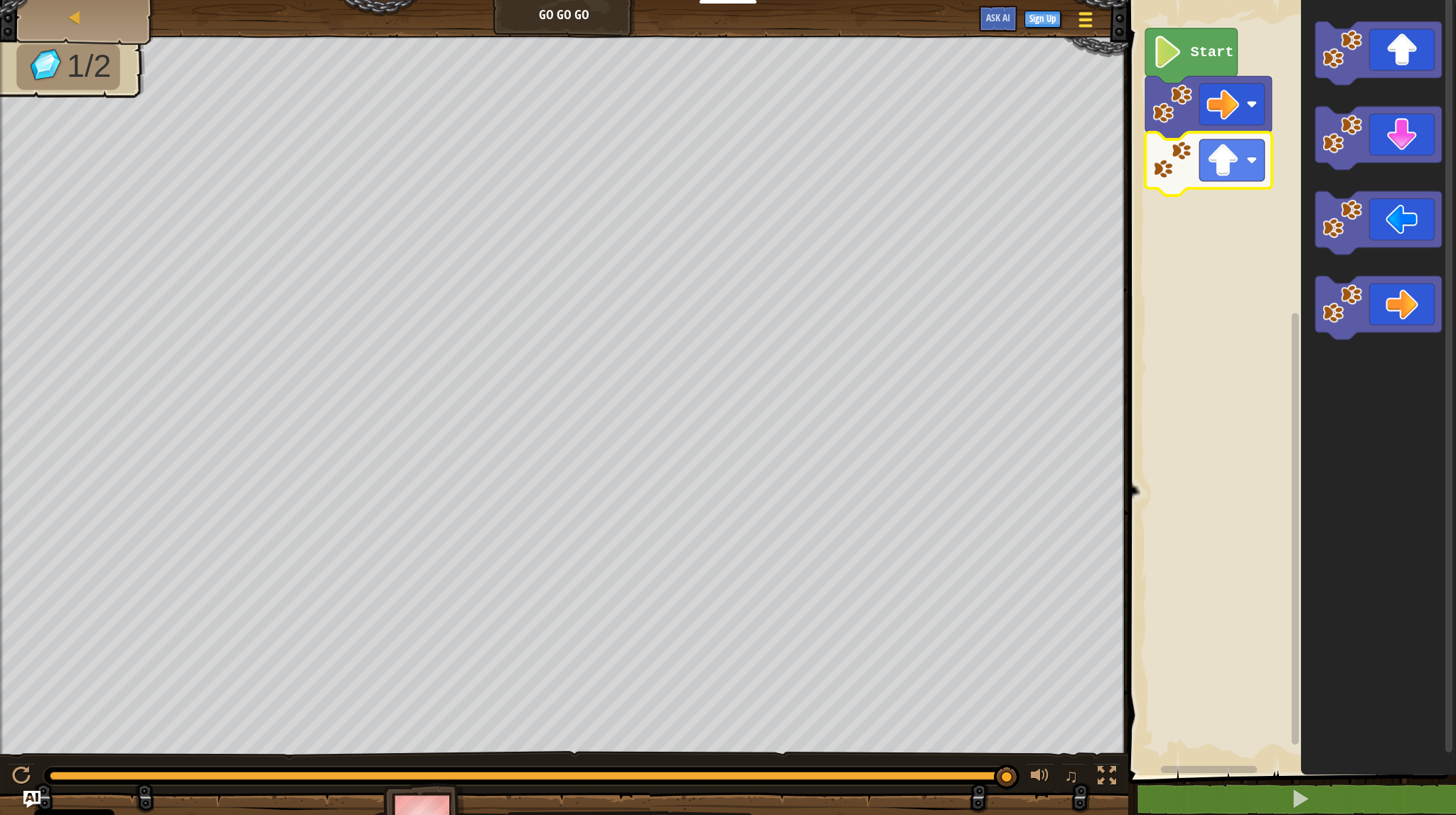
click at [1078, 18] on div at bounding box center [1085, 20] width 19 height 21
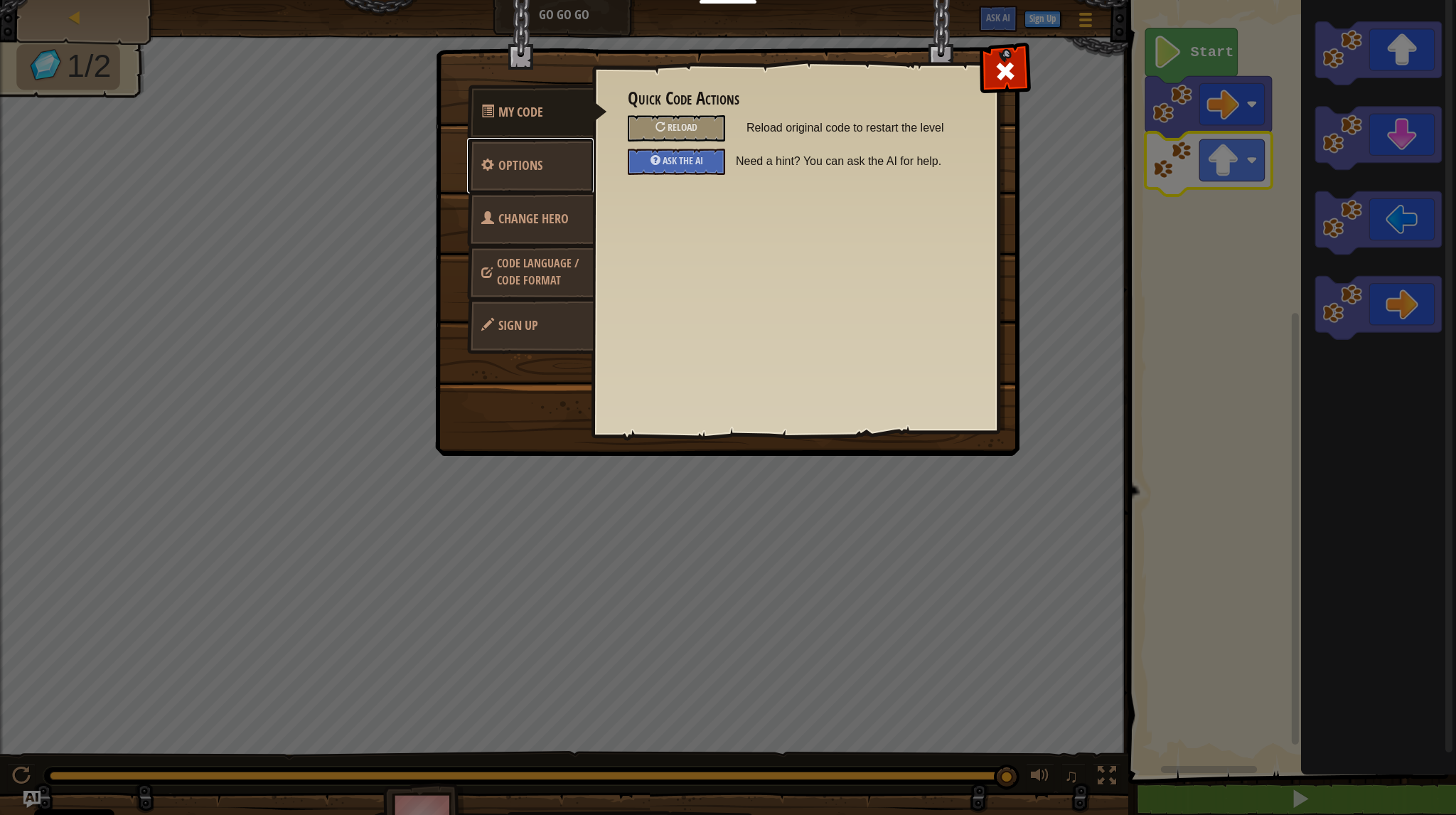
click at [521, 168] on span "Options" at bounding box center [521, 166] width 44 height 18
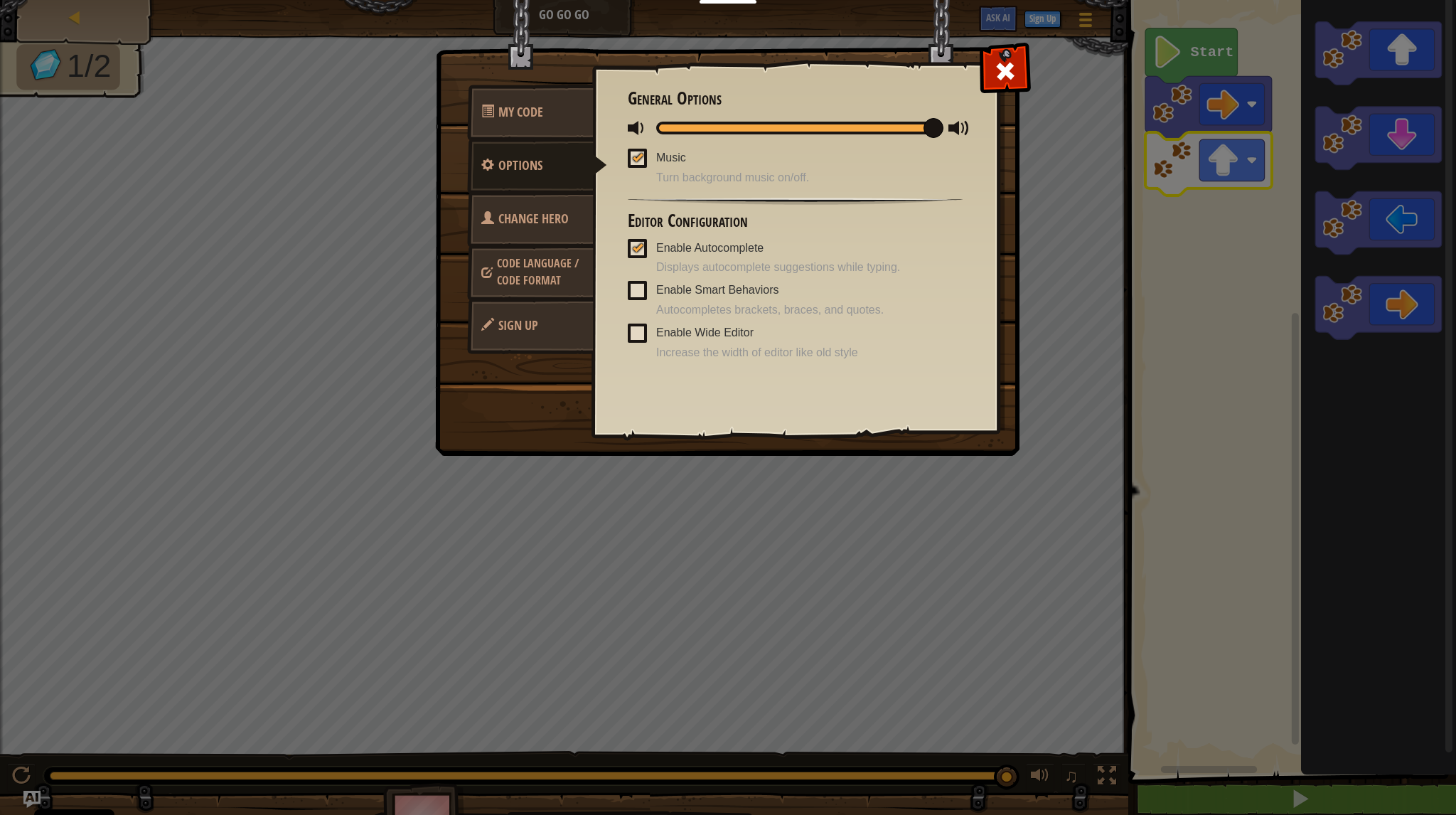
click at [557, 222] on span "Change Hero" at bounding box center [534, 218] width 71 height 18
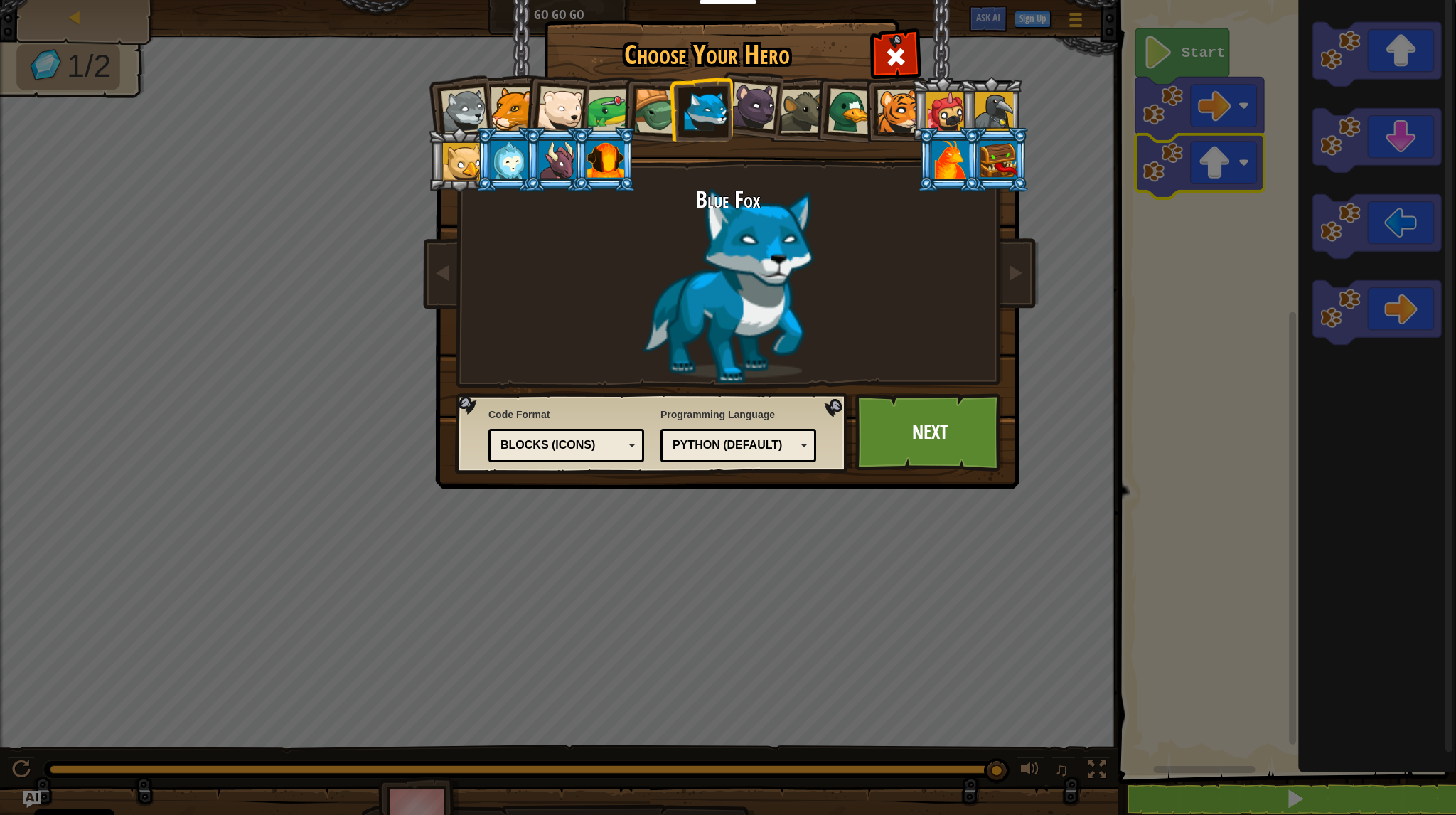
click at [620, 438] on div "Blocks (Icons)" at bounding box center [562, 446] width 123 height 16
click at [865, 436] on link "Next" at bounding box center [929, 433] width 149 height 78
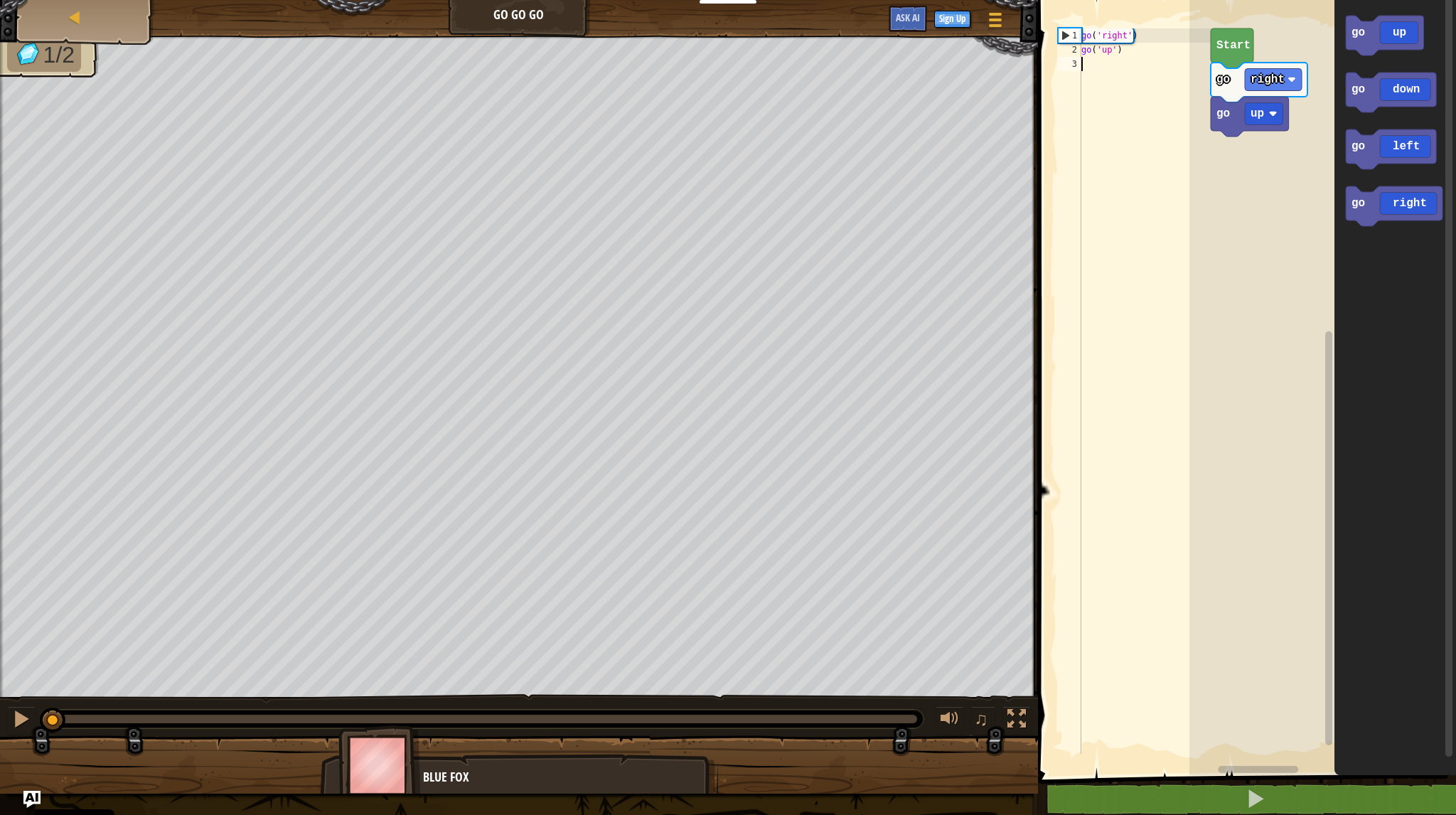
click at [1132, 64] on div "go ( 'right' ) go ( 'up' )" at bounding box center [1145, 405] width 132 height 754
click at [1240, 143] on div "go up go right go right Start go up go down go left go right go right" at bounding box center [1323, 384] width 267 height 783
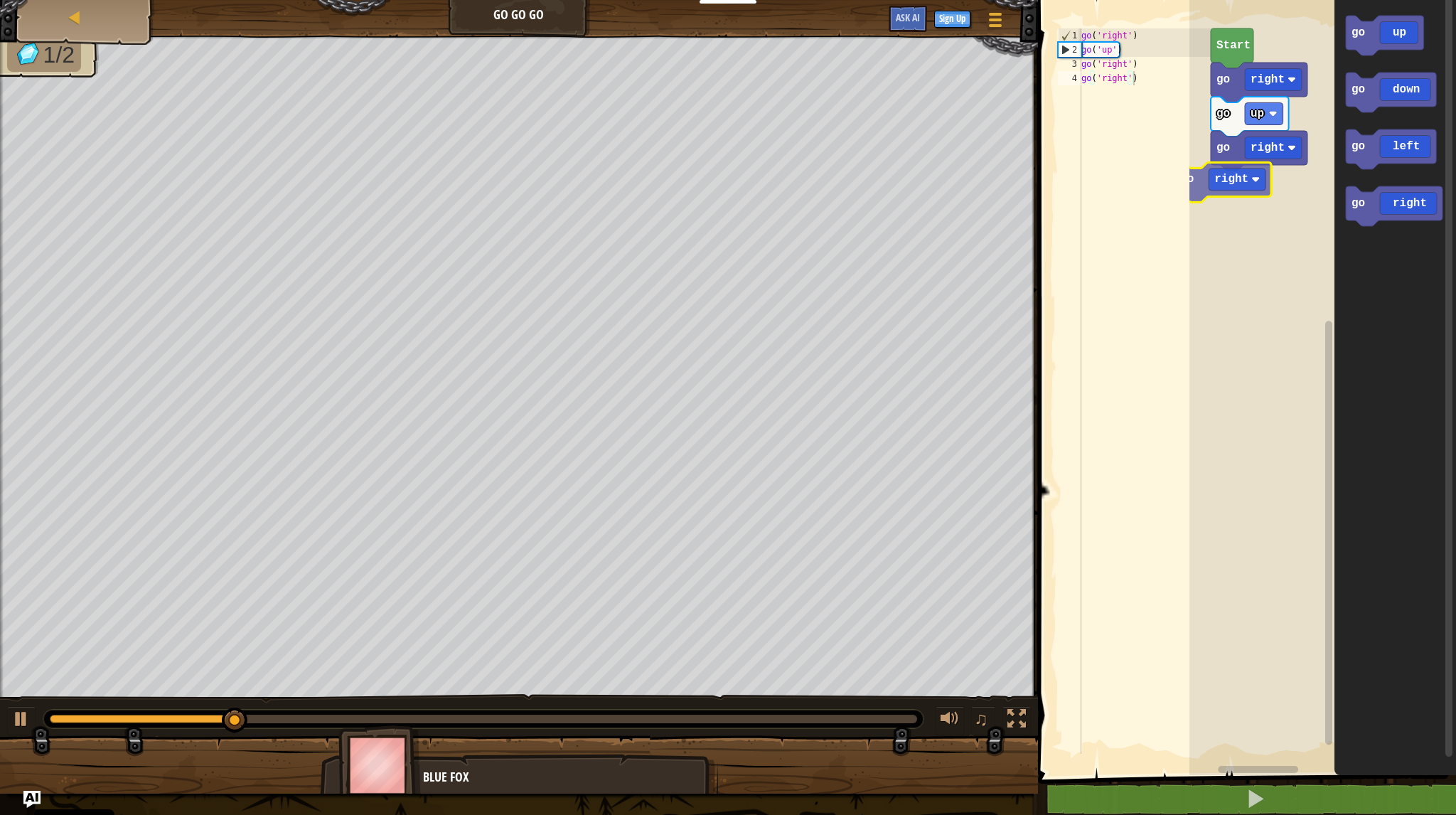
click at [1203, 190] on div "go up go right go right Start go right go up go down go left go right go right" at bounding box center [1323, 384] width 267 height 783
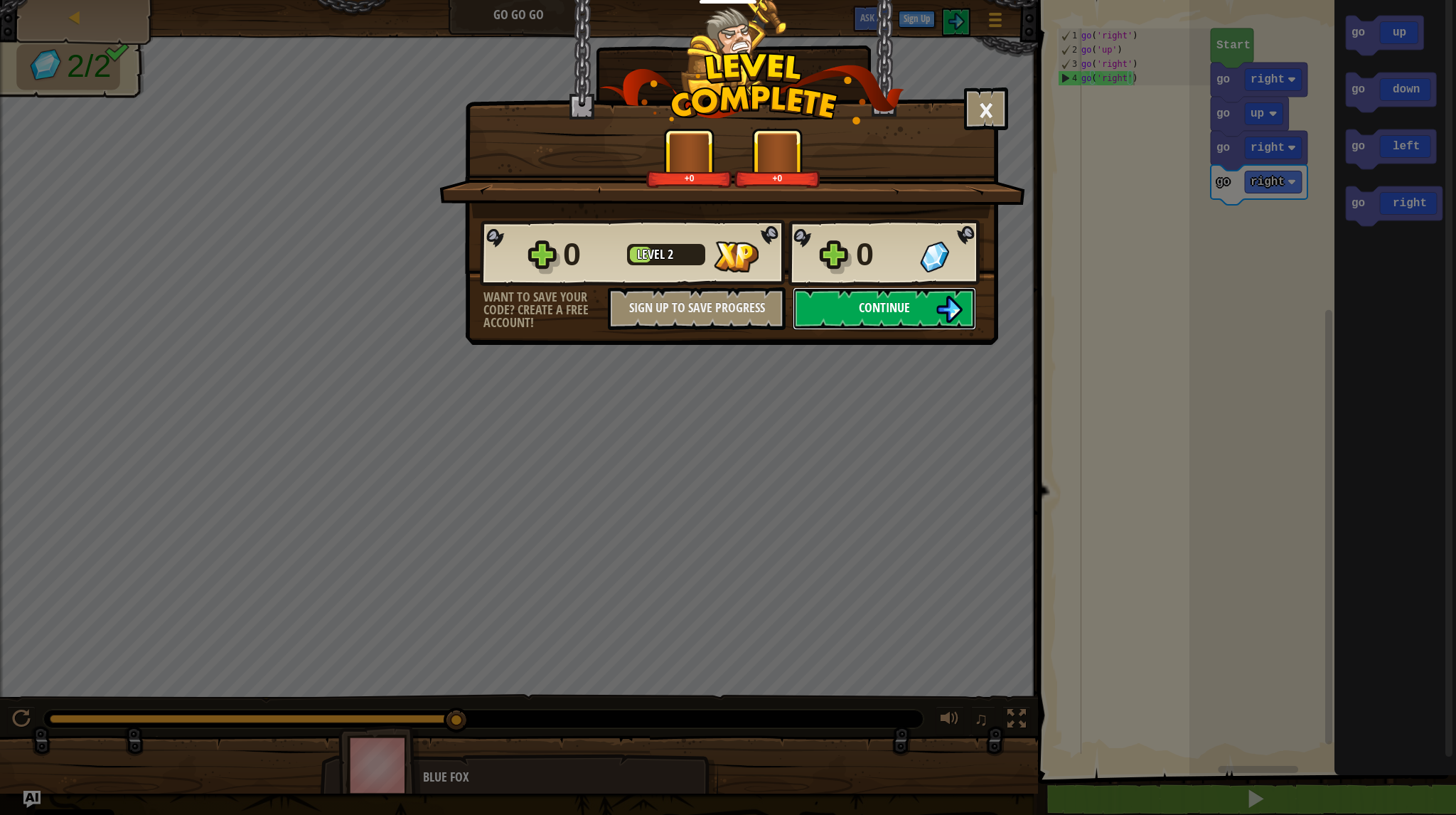
click at [849, 304] on button "Continue" at bounding box center [884, 309] width 183 height 43
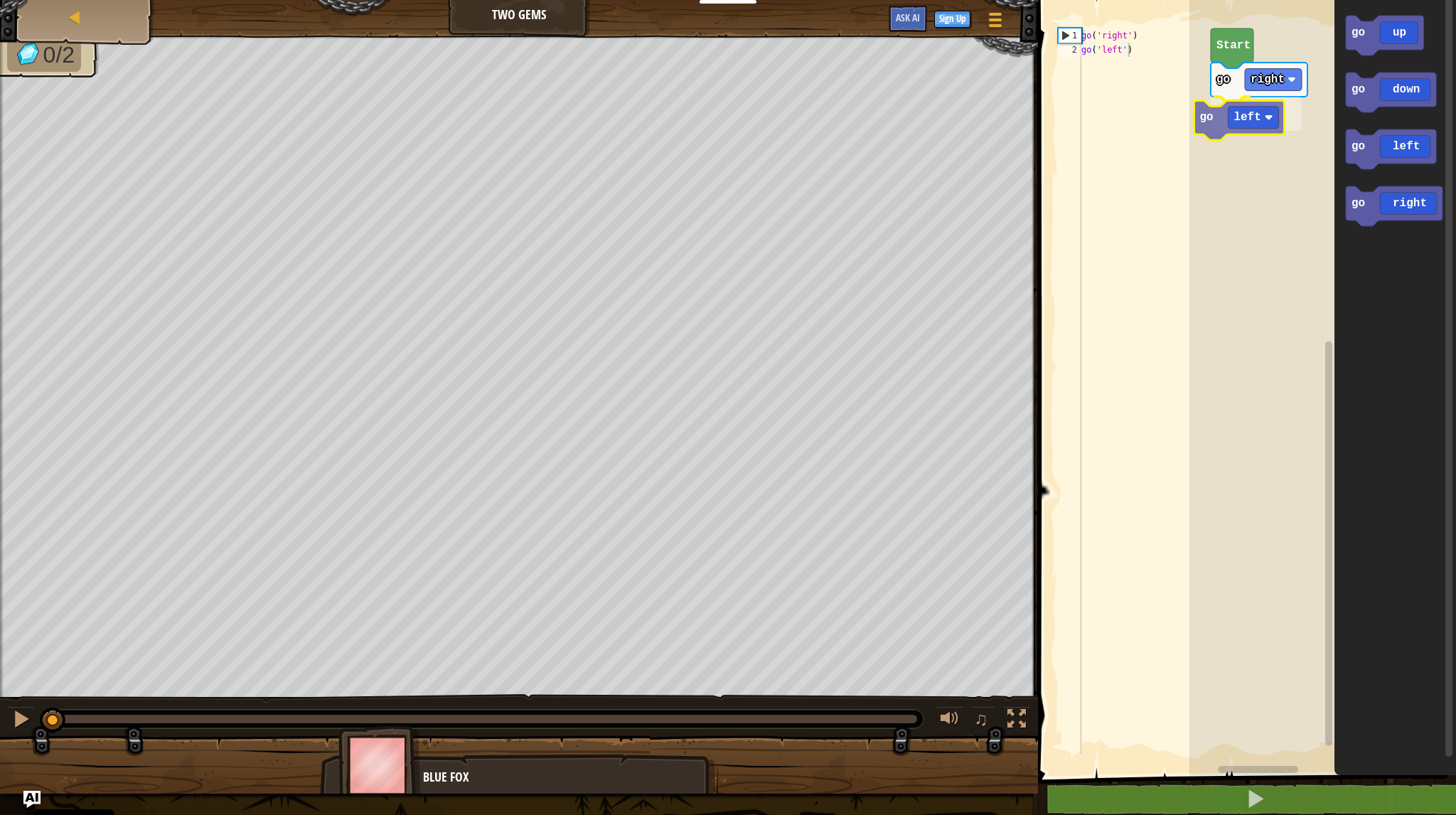
click at [1245, 122] on div "go right go left Start go up go down go left go right go left" at bounding box center [1323, 384] width 267 height 783
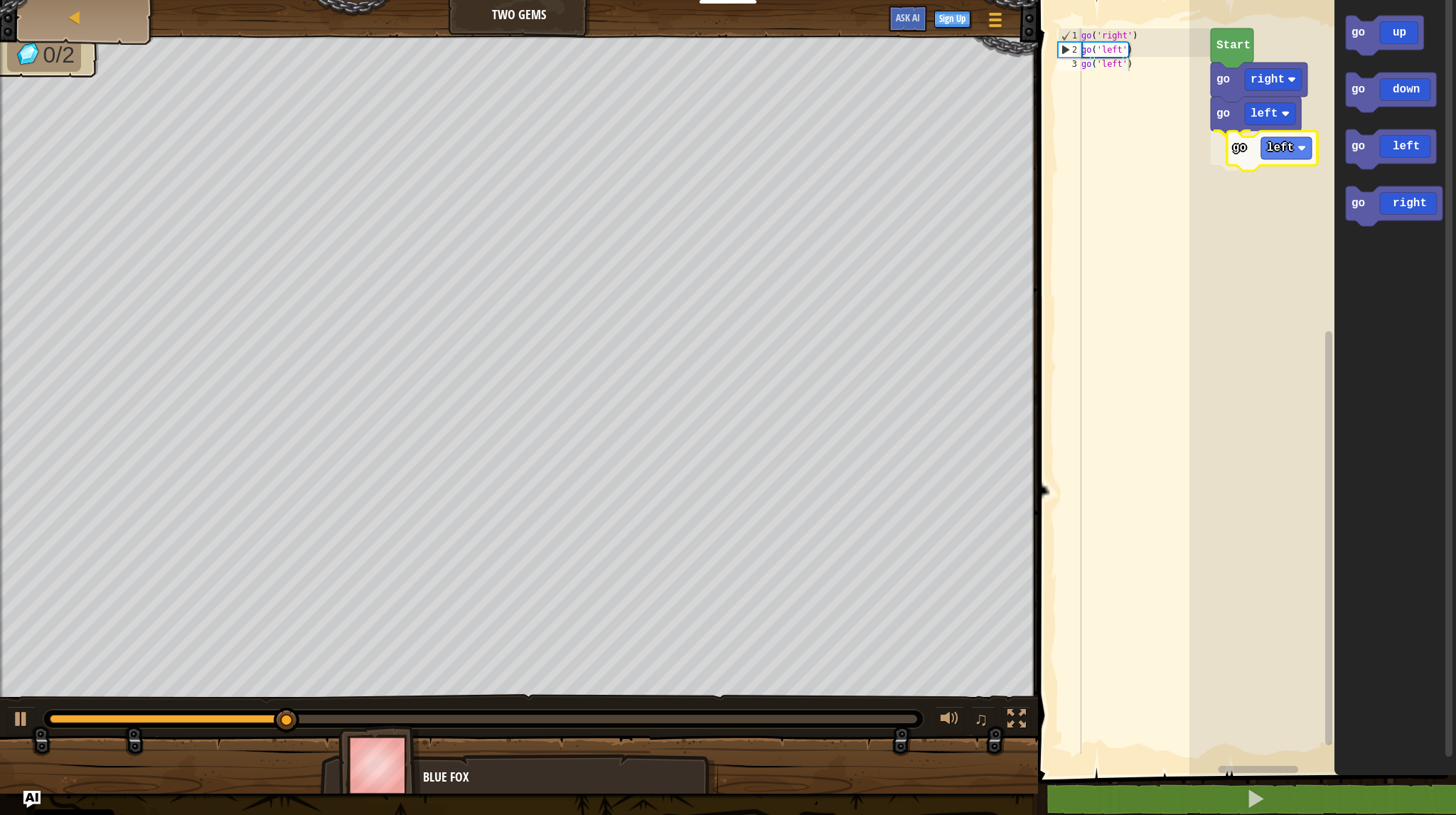
click at [1248, 158] on div "go right go left go left Start go up go down go left go right go left" at bounding box center [1323, 384] width 267 height 783
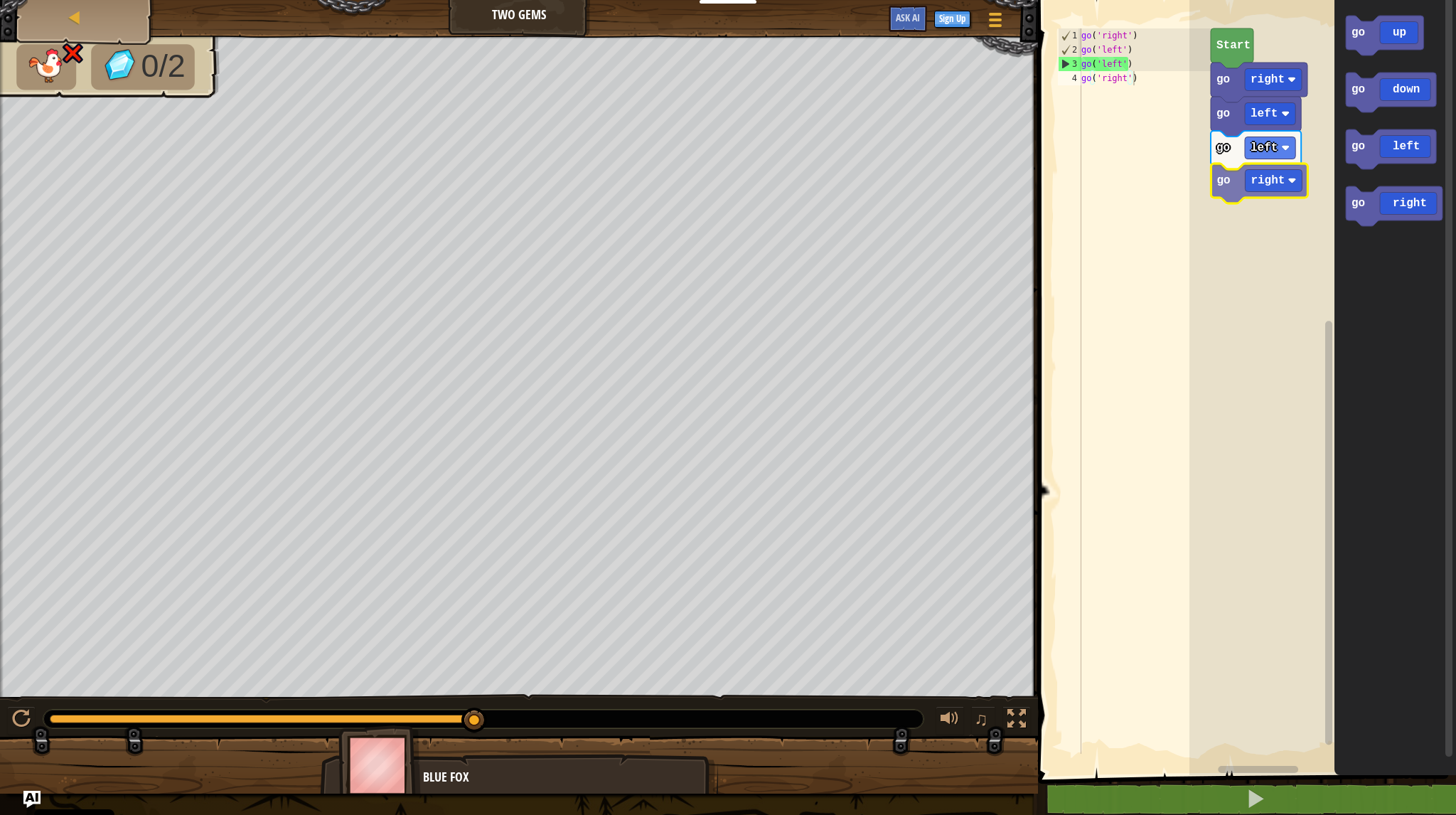
click at [1258, 177] on div "go right go left go left go right Start go up go down go left go right go right" at bounding box center [1323, 384] width 267 height 783
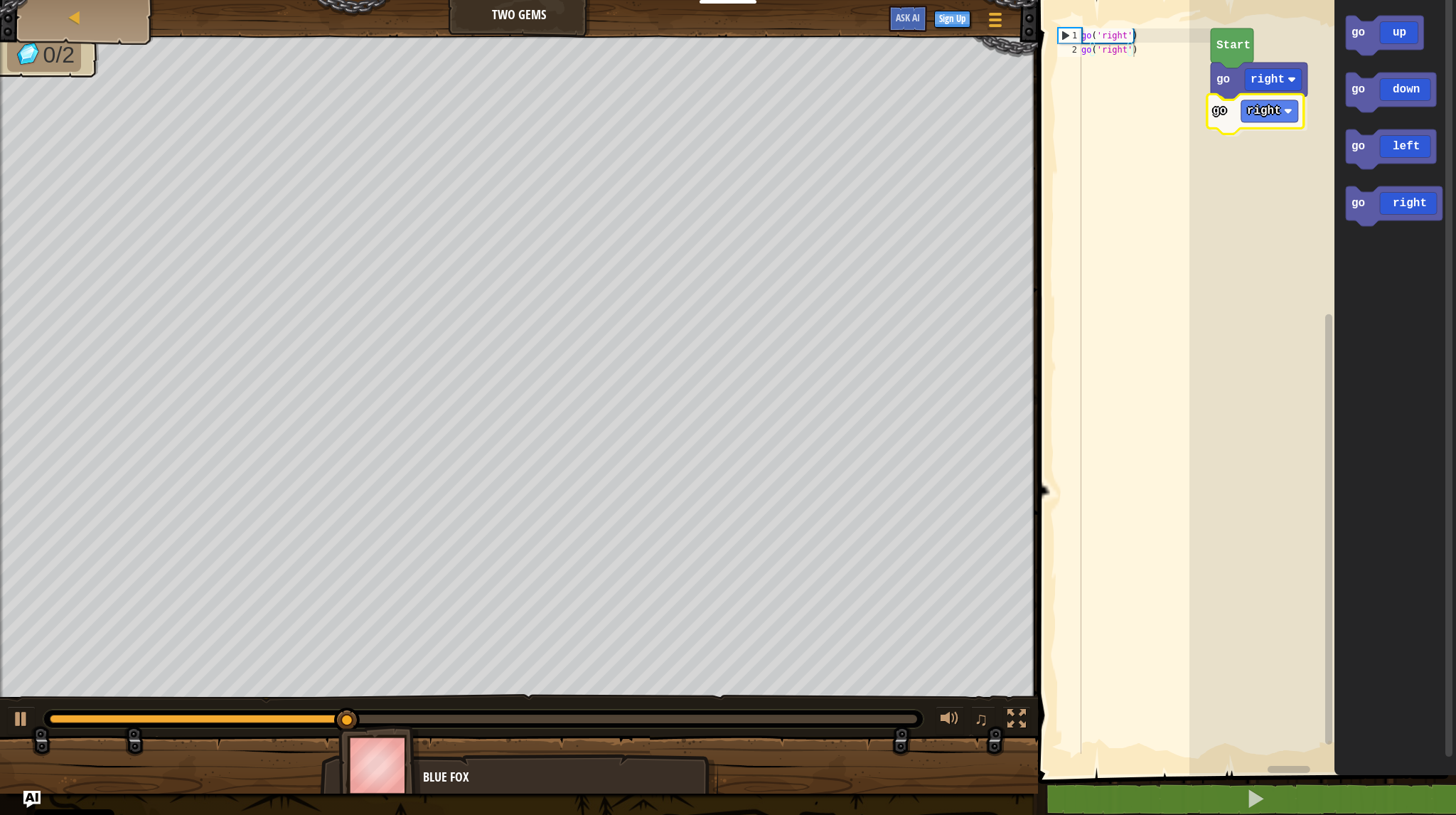
click at [1271, 112] on div "go right go right Start go up go down go left go right go right" at bounding box center [1323, 384] width 267 height 783
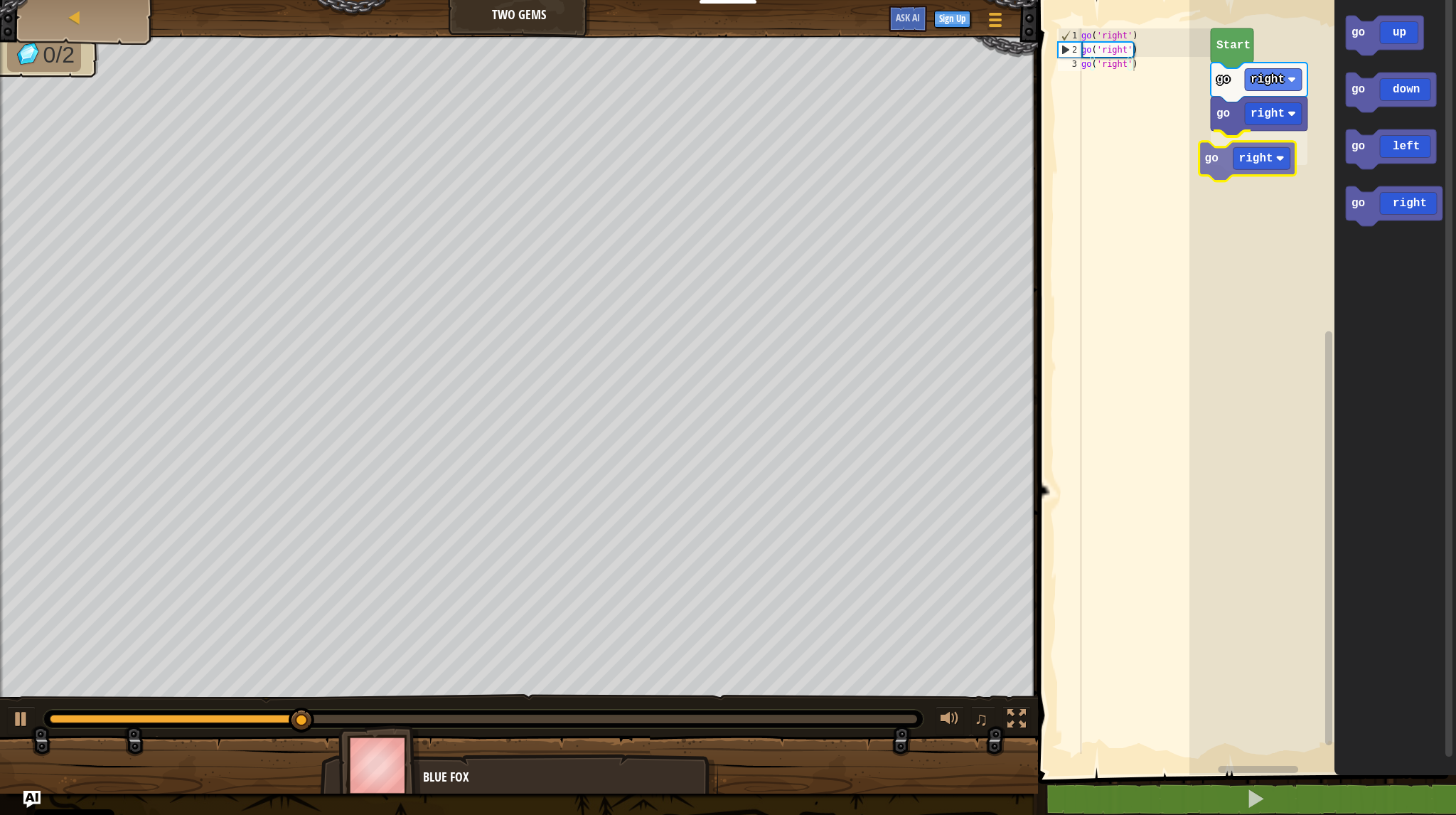
click at [1249, 149] on div "go right go right go right Start go up go down go left go right go right" at bounding box center [1323, 384] width 267 height 783
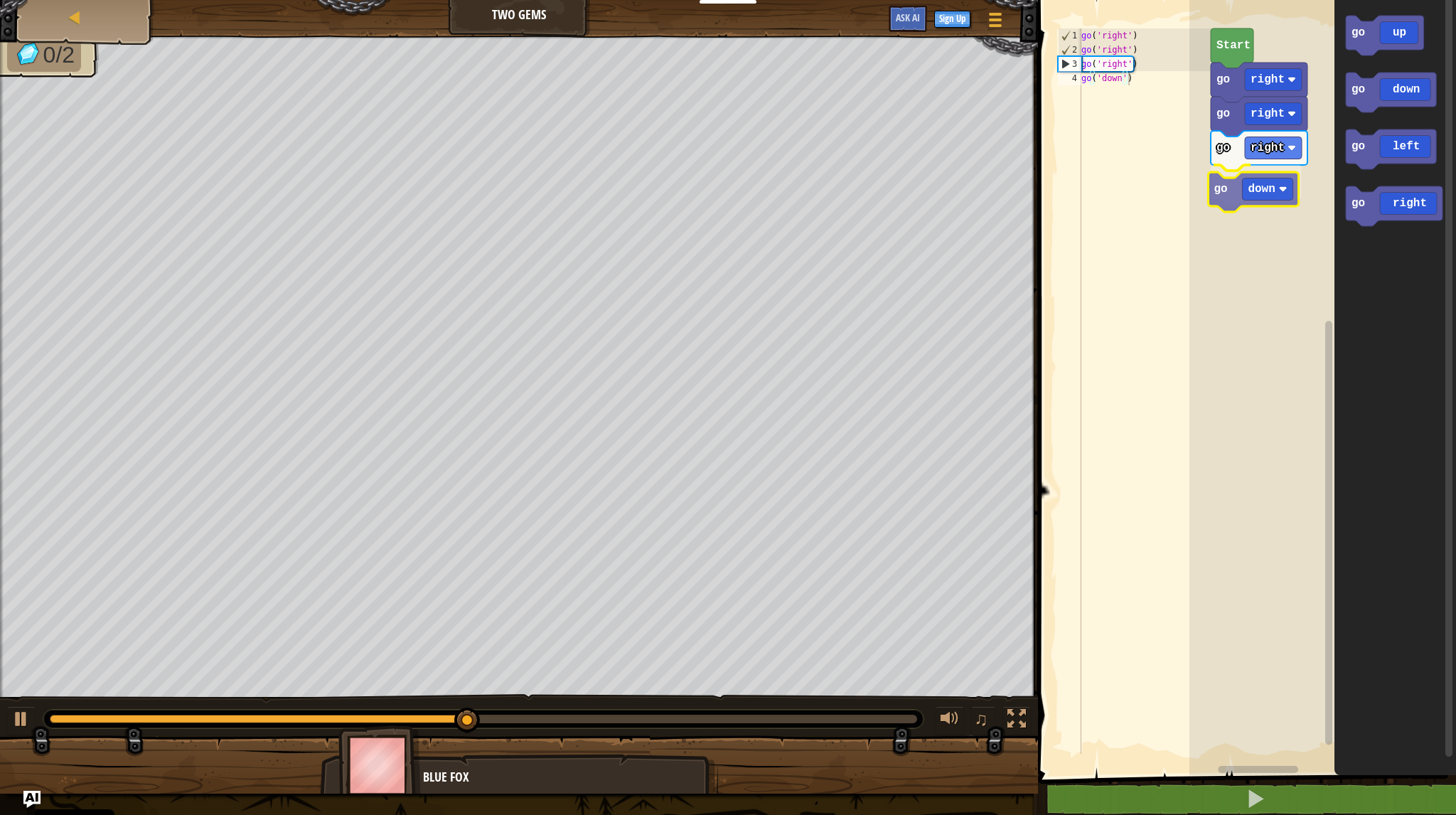
click at [1268, 191] on div "go right go right go right go down Start go up go down go left go right go down" at bounding box center [1323, 384] width 267 height 783
click at [1249, 227] on div "go right go right go right go down go up Start go up go down go left go right g…" at bounding box center [1323, 384] width 267 height 783
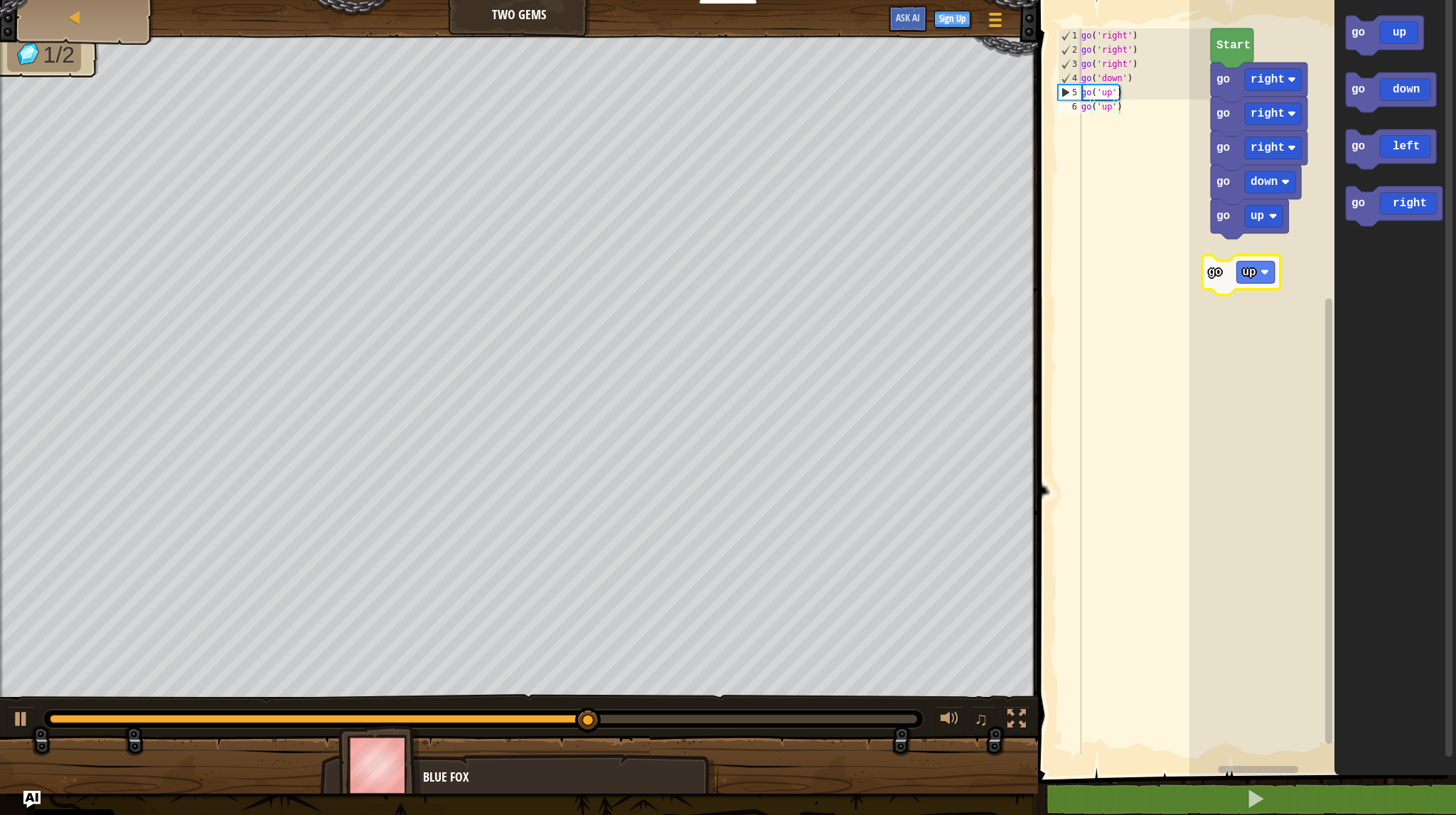
click at [1252, 285] on div "go right go right go right go down go up Start go up go up go down go left go r…" at bounding box center [1323, 384] width 267 height 783
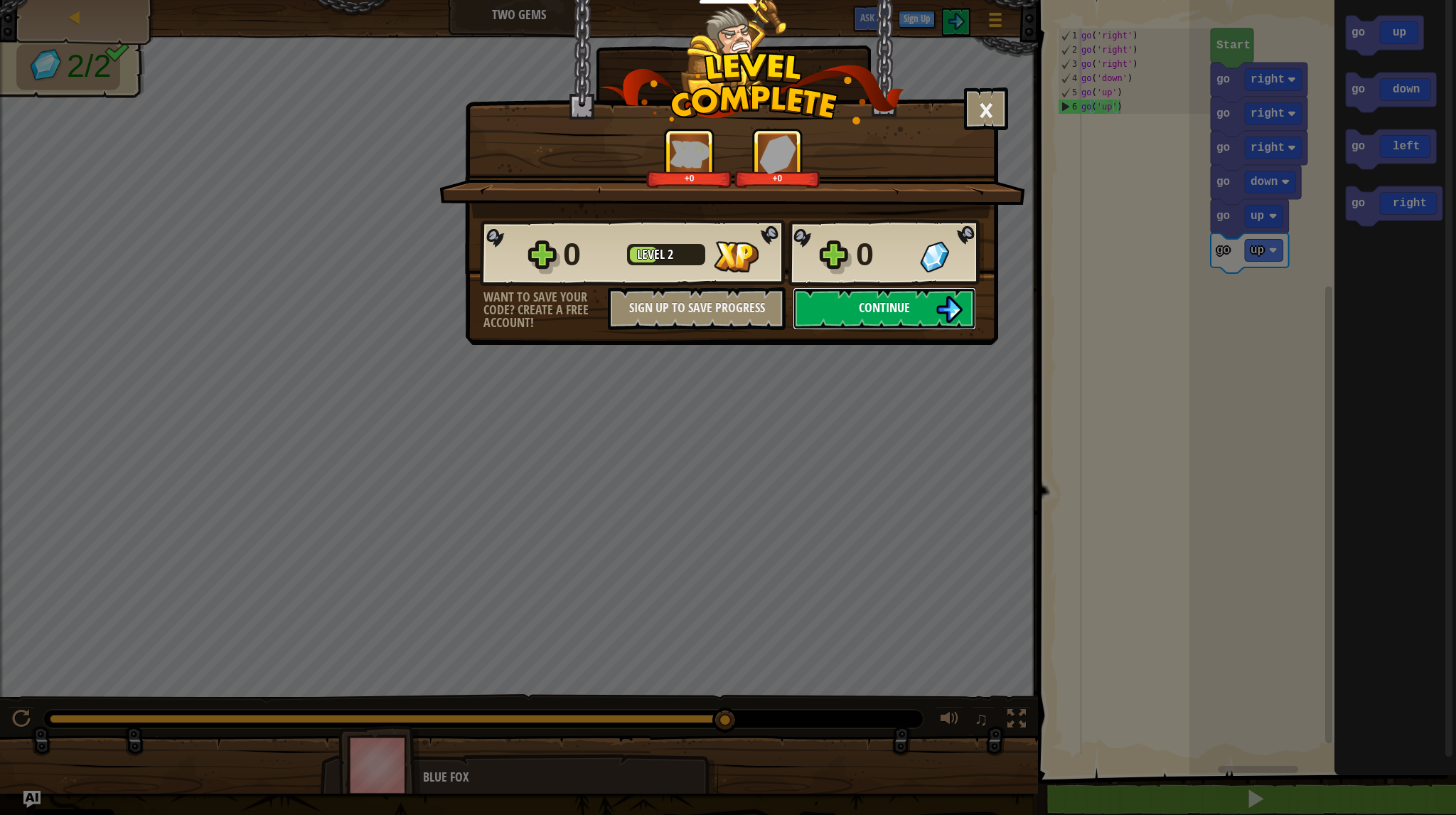
click at [871, 310] on span "Continue" at bounding box center [885, 307] width 51 height 18
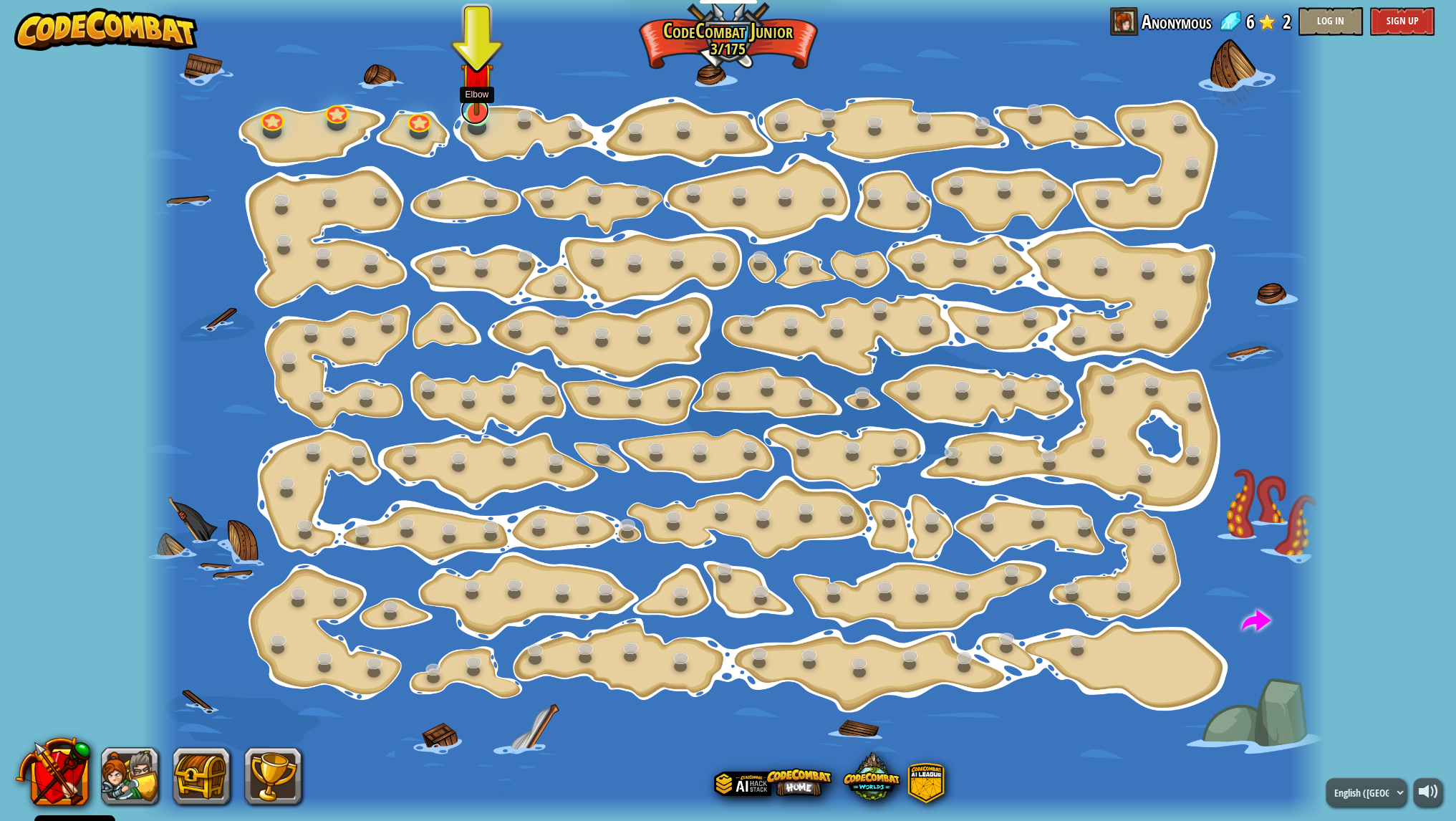
click at [475, 124] on div at bounding box center [478, 113] width 24 height 25
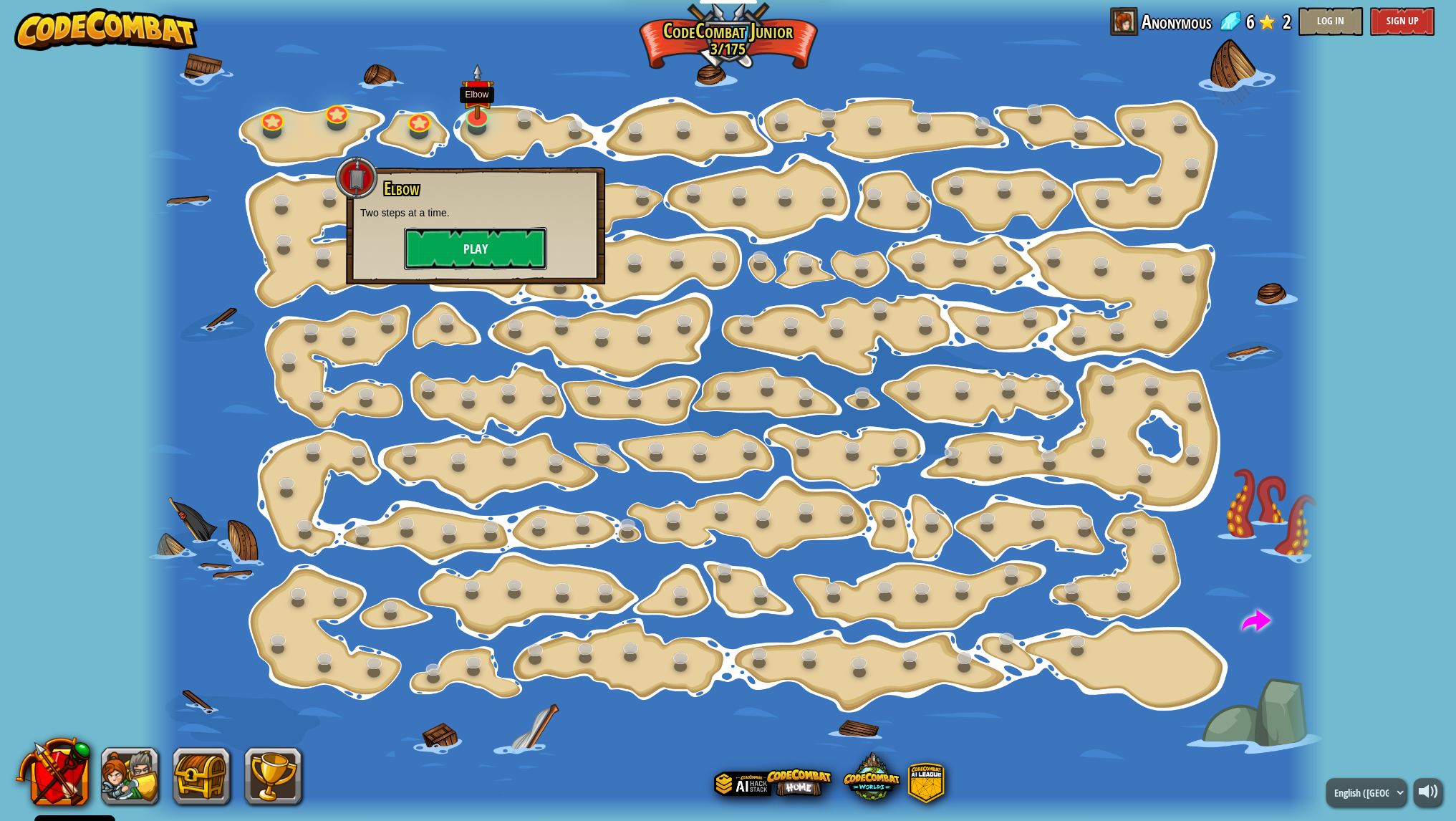
click at [515, 257] on button "Play" at bounding box center [475, 249] width 143 height 43
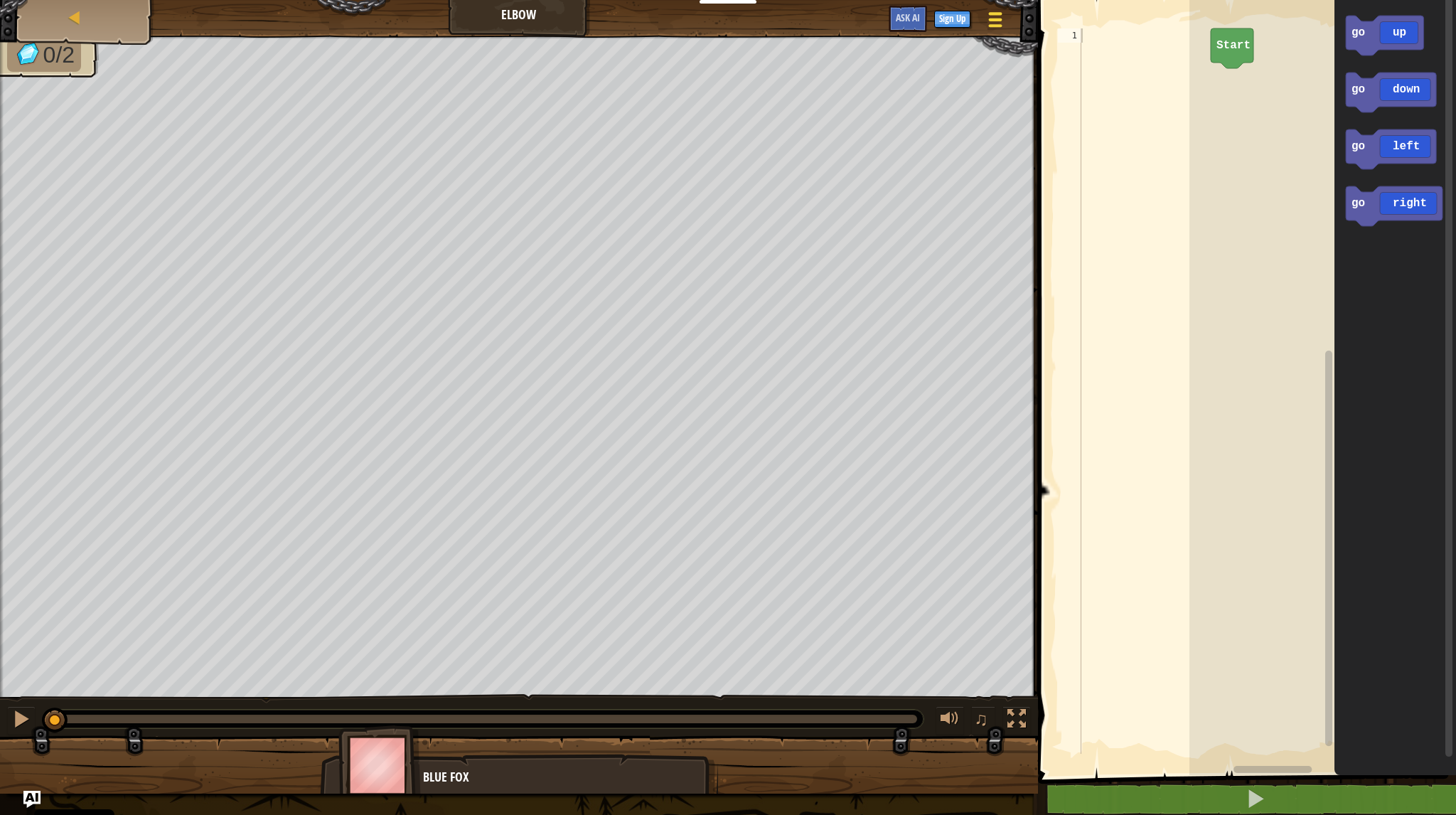
click at [999, 30] on button "Game Menu" at bounding box center [996, 22] width 38 height 35
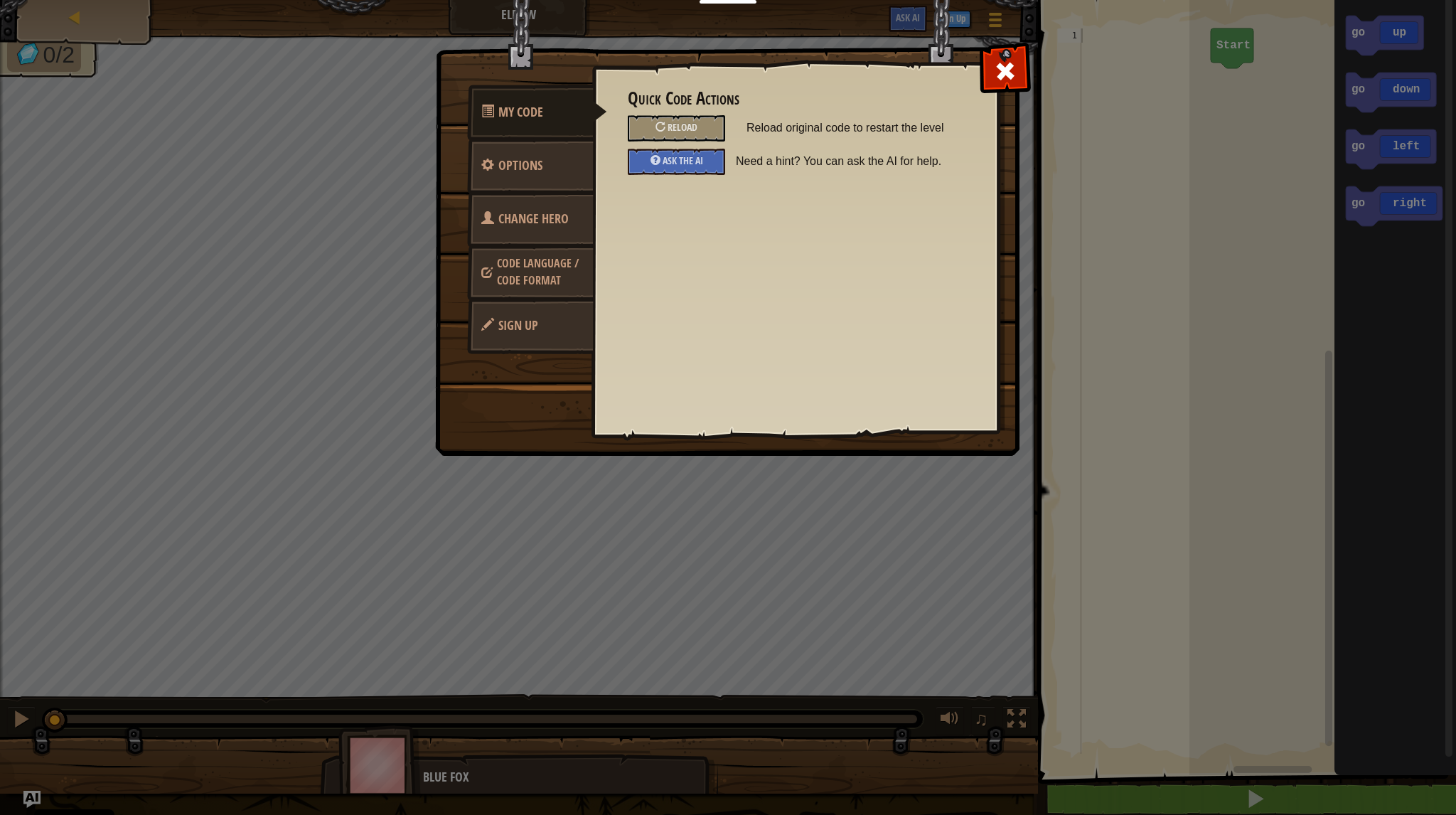
click at [543, 231] on link "Change Hero" at bounding box center [530, 218] width 126 height 55
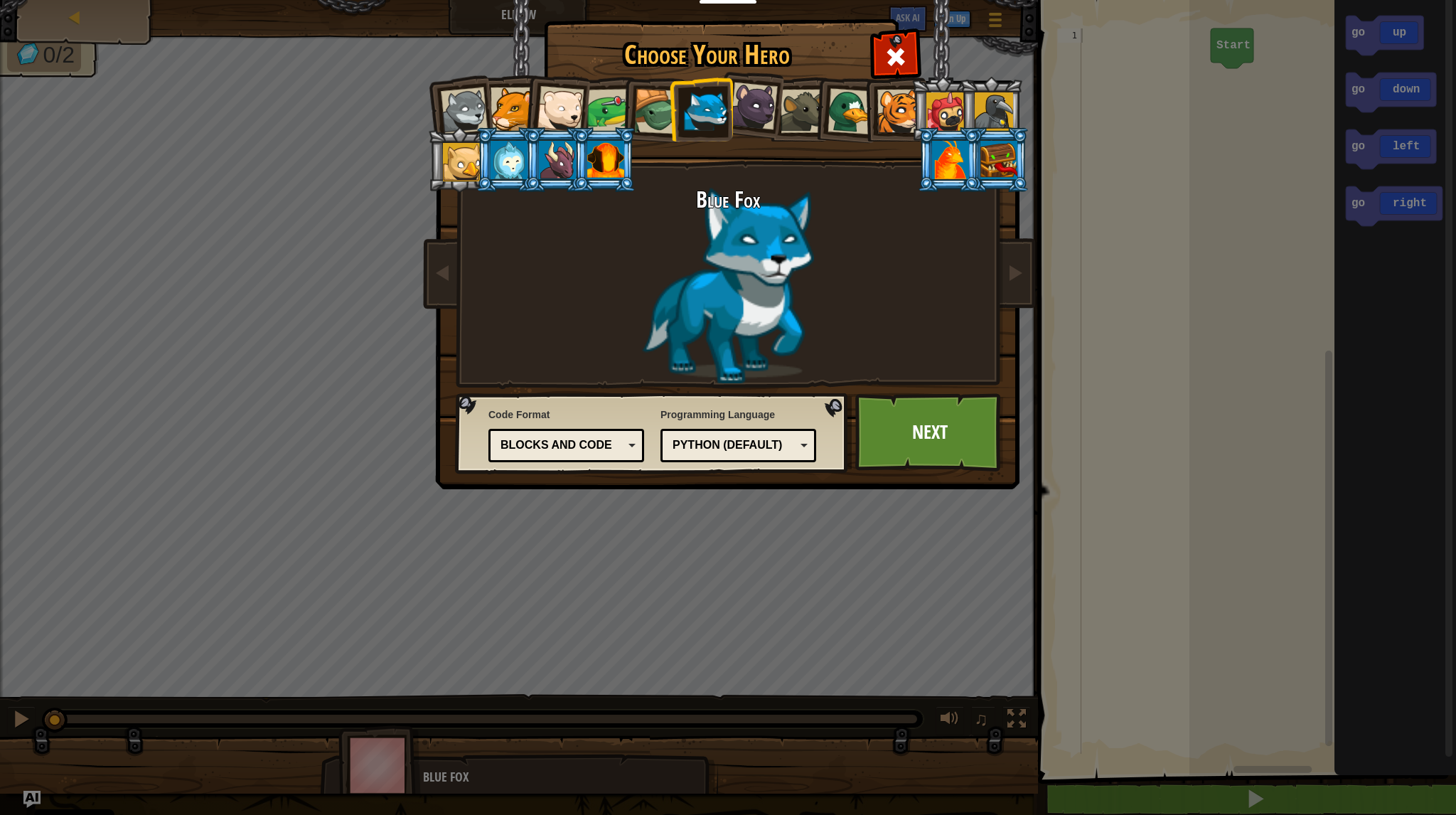
click at [603, 446] on div "Blocks and code" at bounding box center [562, 446] width 123 height 16
click at [924, 439] on link "Next" at bounding box center [929, 433] width 149 height 78
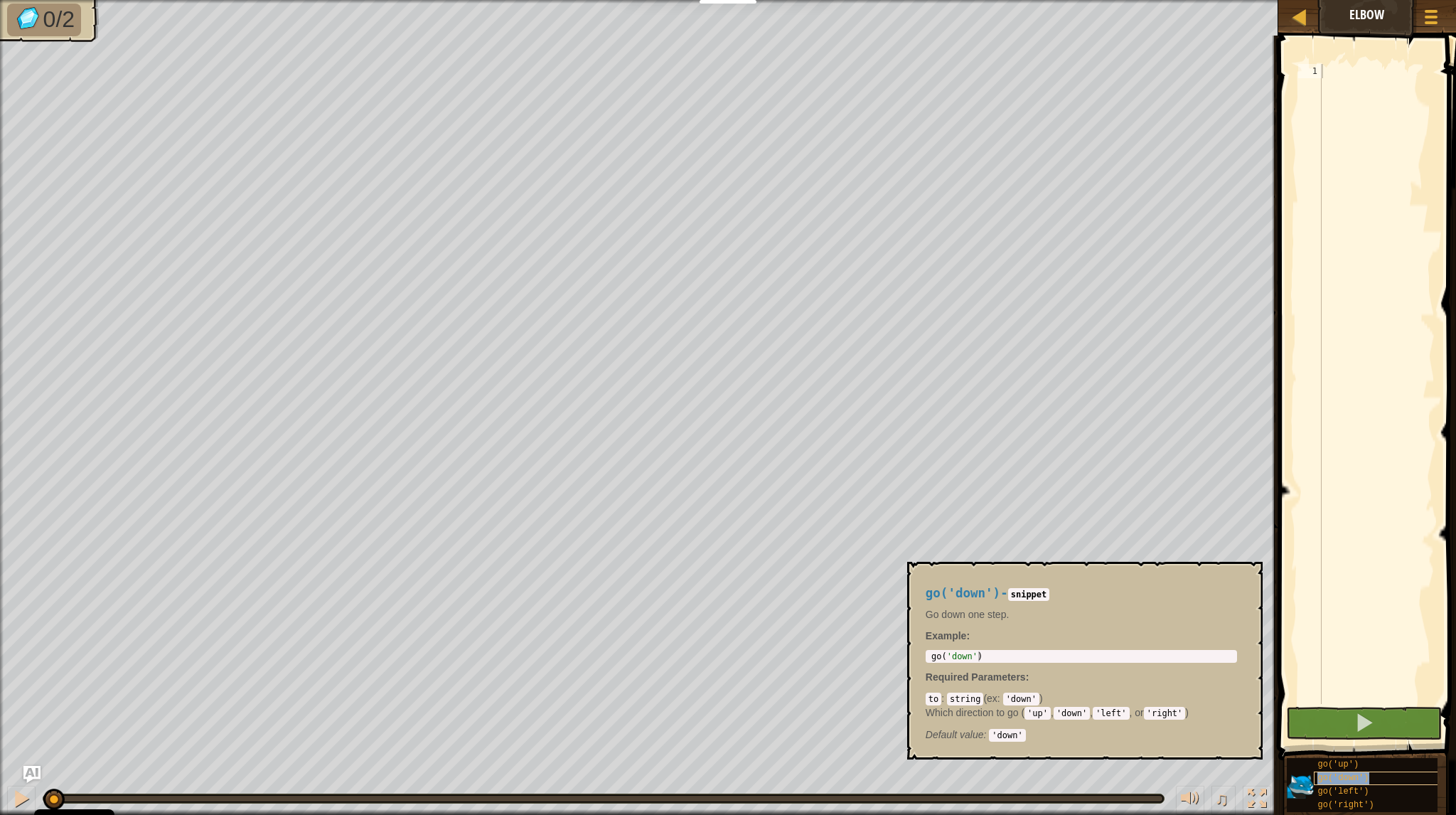
click at [1362, 780] on span "go('down')" at bounding box center [1343, 778] width 51 height 10
type textarea "go('left')"
click at [1017, 650] on div "1 go ( 'down' ) ההההההההההההההההההההההההההההההההההההההההההההההההההההההההההההההה…" at bounding box center [1082, 656] width 312 height 13
type textarea "go('down')"
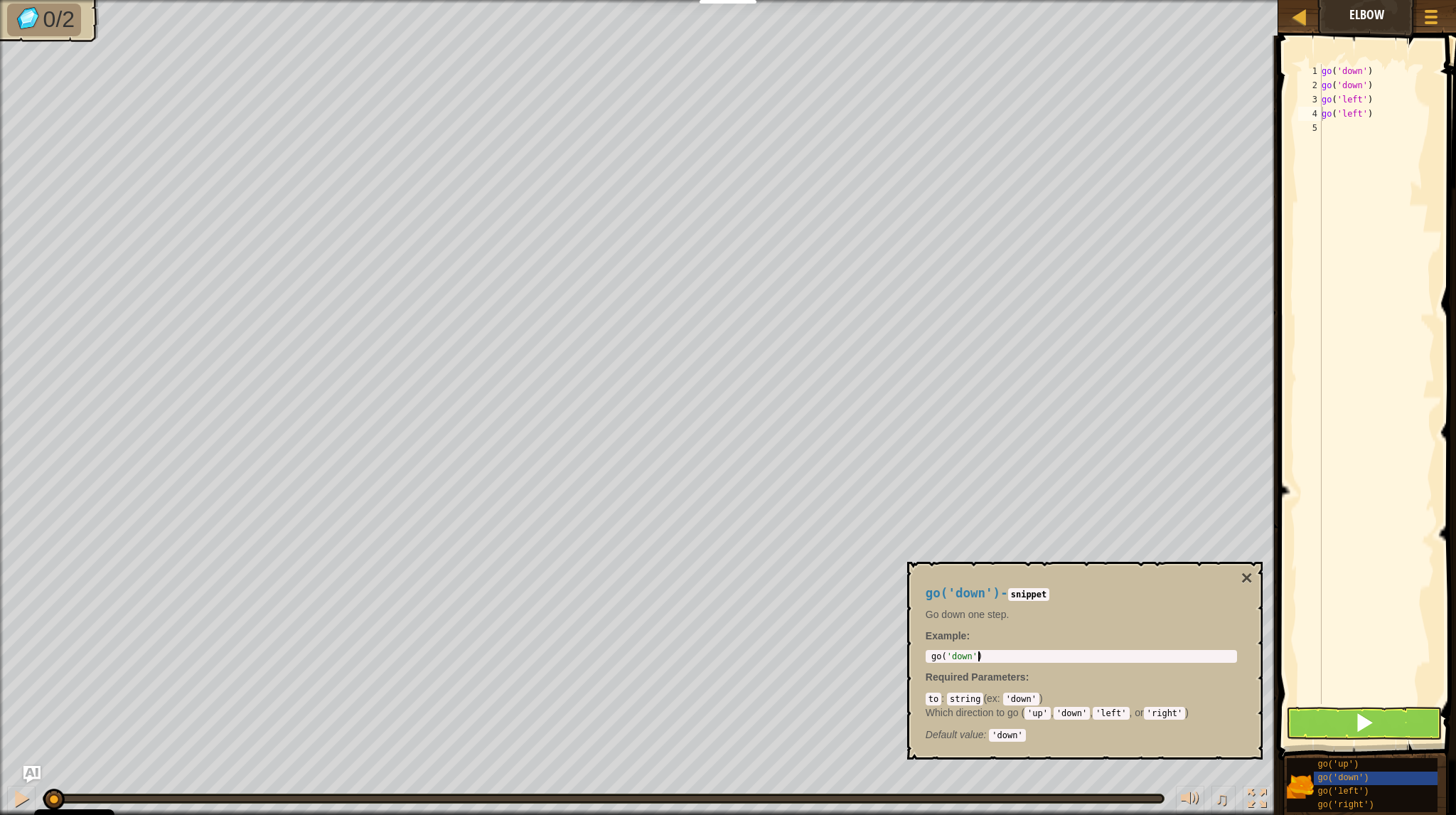
click at [1017, 657] on div "go ( 'down' )" at bounding box center [1082, 666] width 306 height 30
click at [1318, 725] on button at bounding box center [1364, 723] width 156 height 32
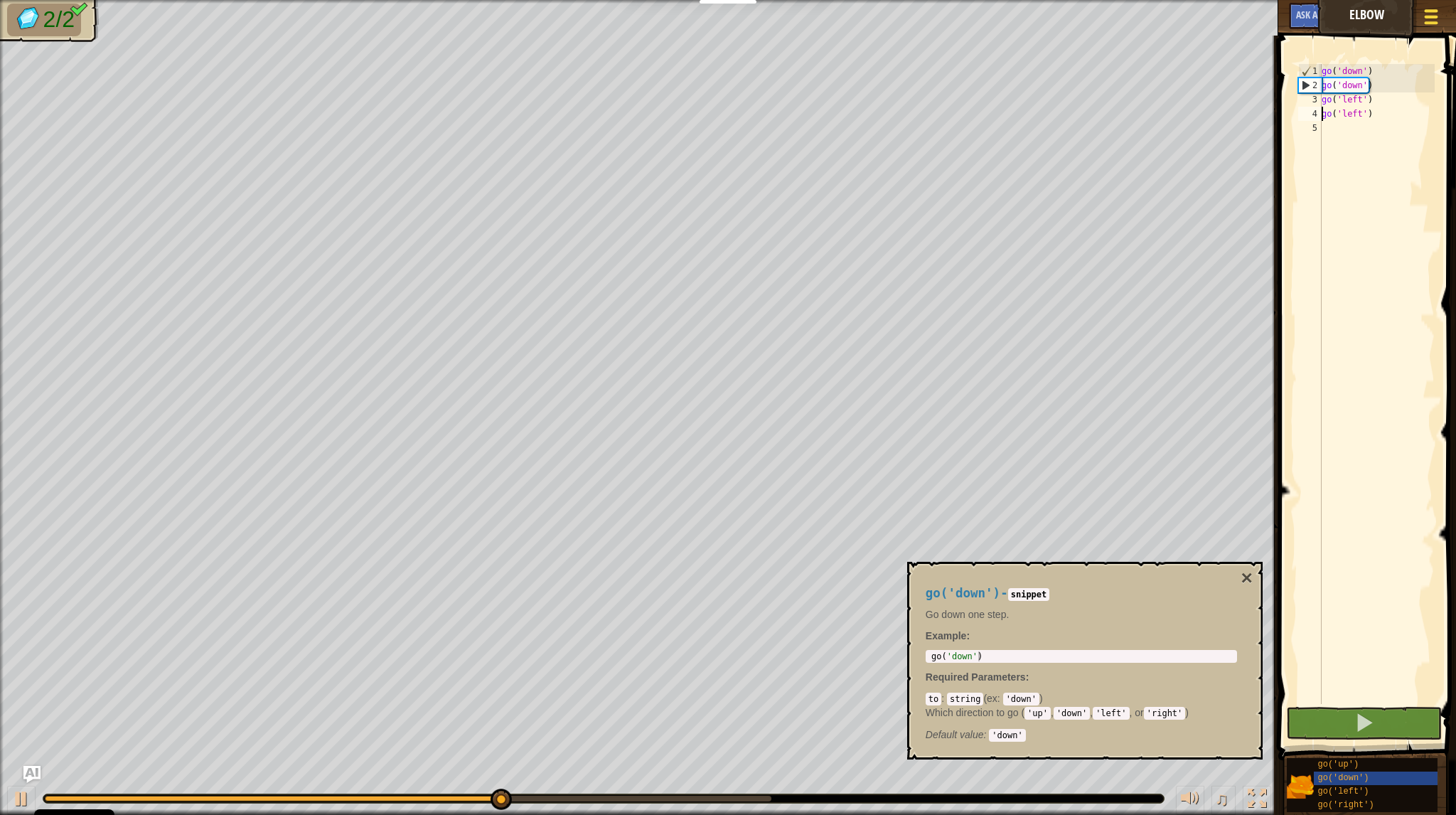
click at [1435, 20] on div at bounding box center [1431, 17] width 19 height 21
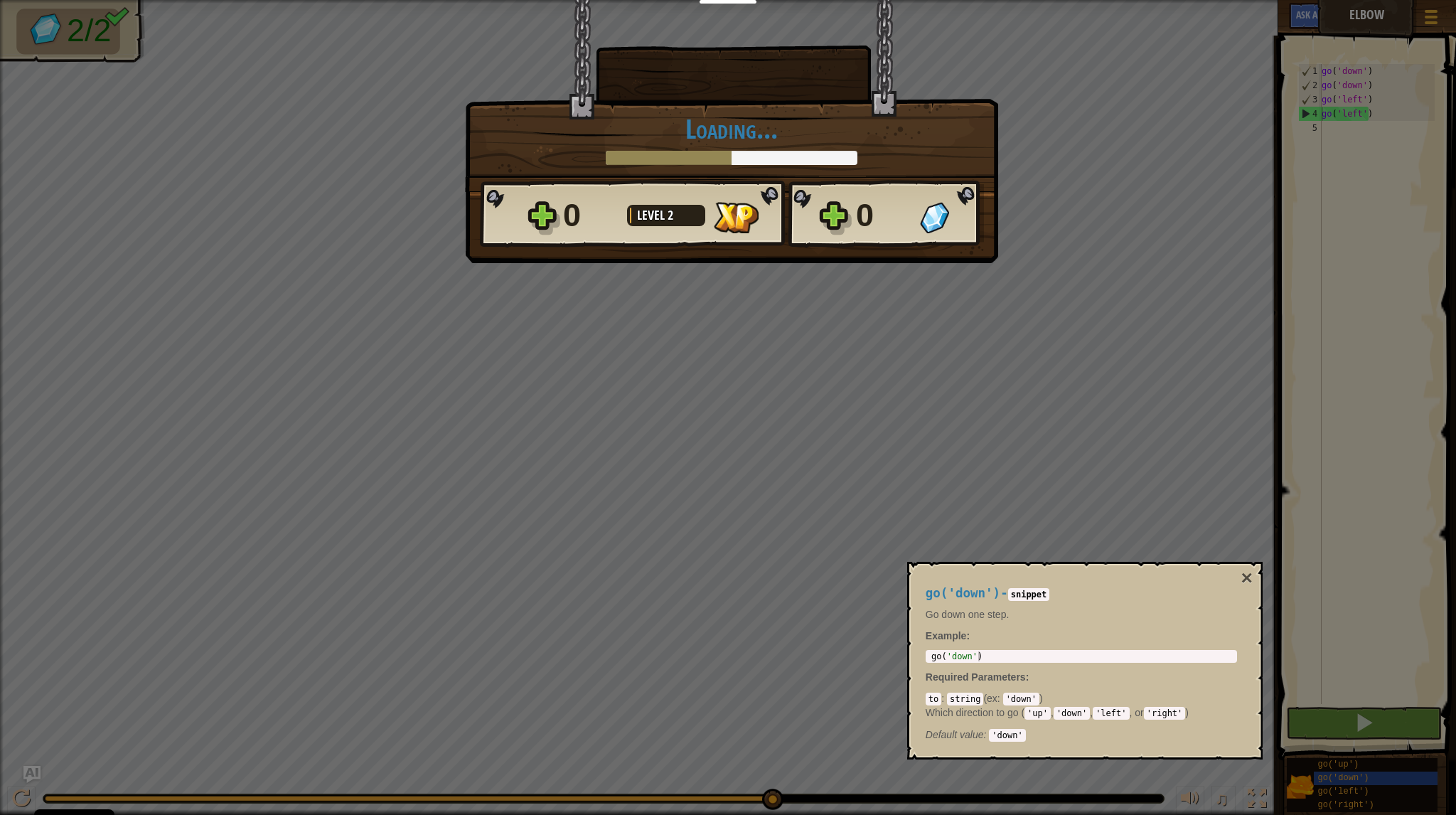
scroll to position [7, 0]
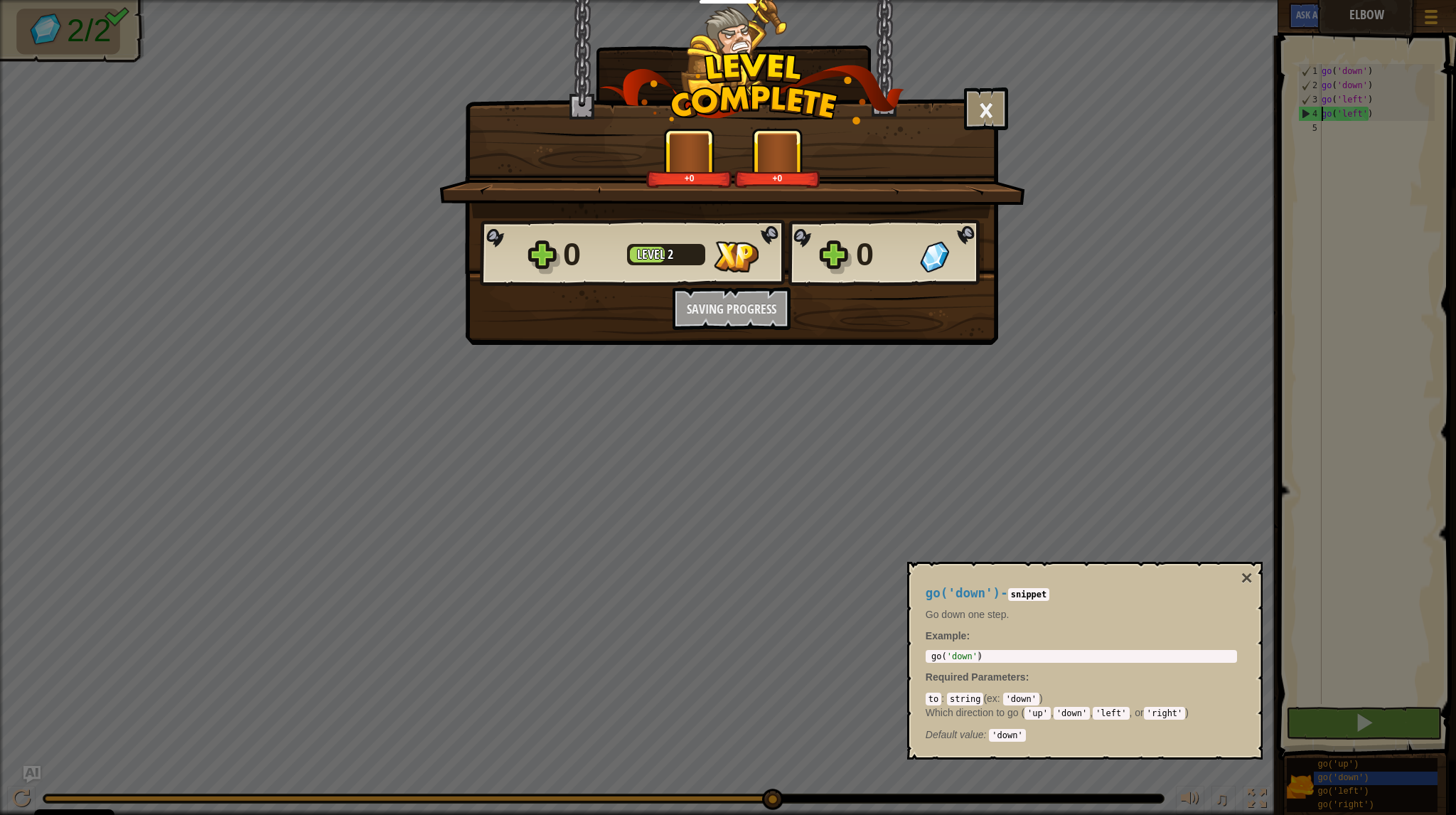
click at [0, 0] on button "Sign Up to Save Progress" at bounding box center [0, 0] width 0 height 0
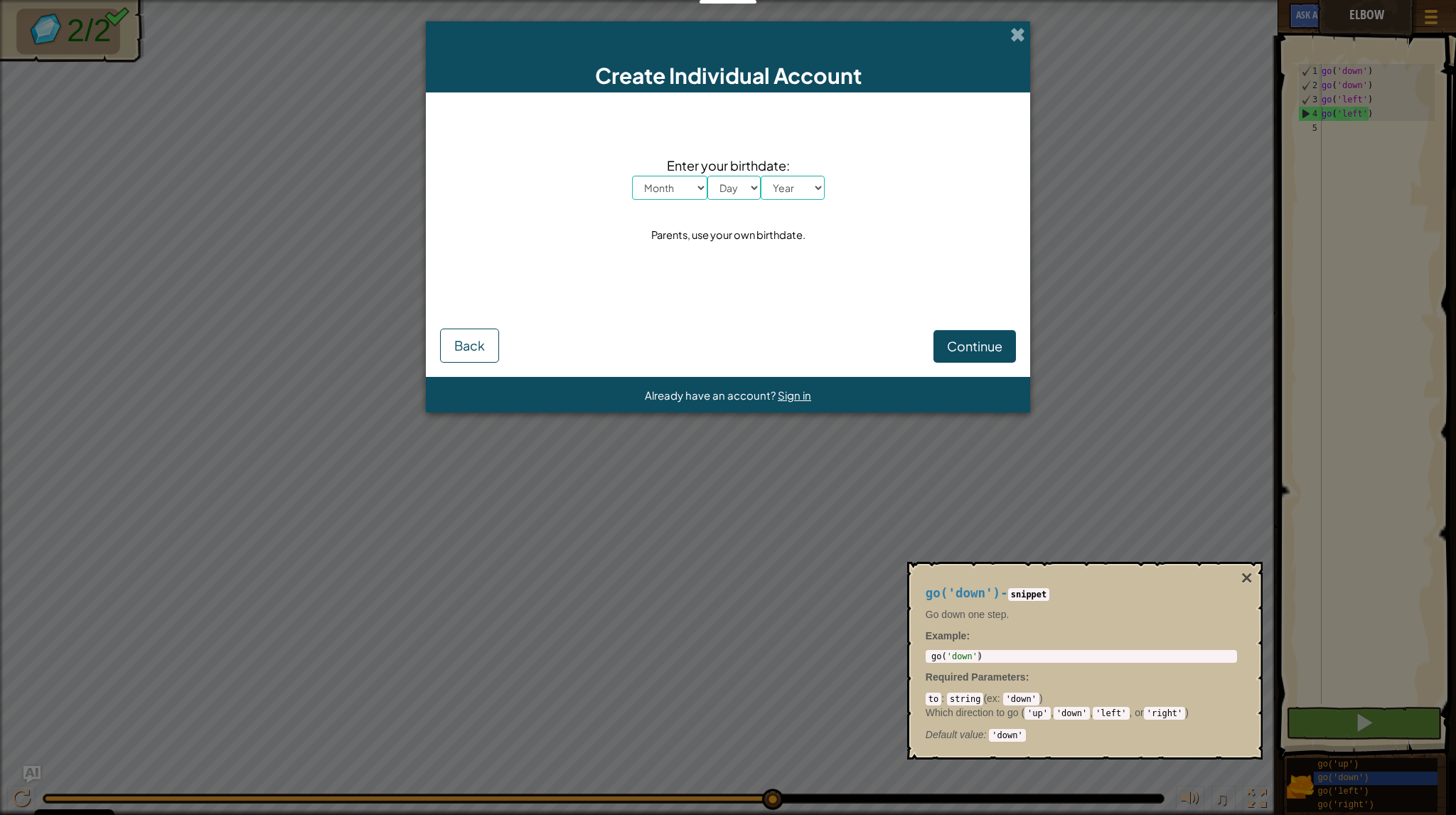
click at [1027, 24] on div "Create Individual Account" at bounding box center [728, 57] width 604 height 71
click at [1023, 29] on span at bounding box center [1018, 35] width 15 height 15
